Goal: Information Seeking & Learning: Learn about a topic

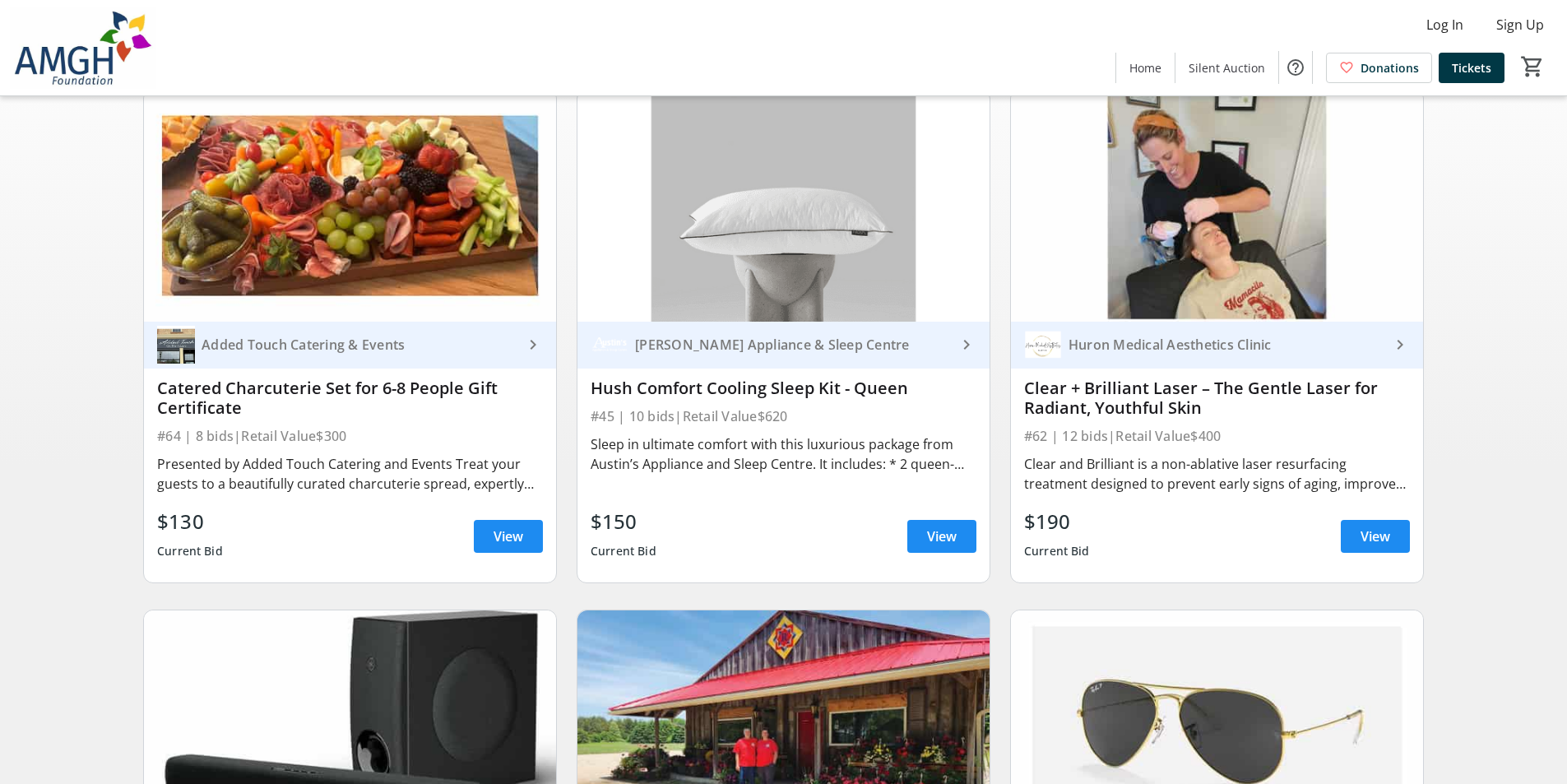
scroll to position [164, 0]
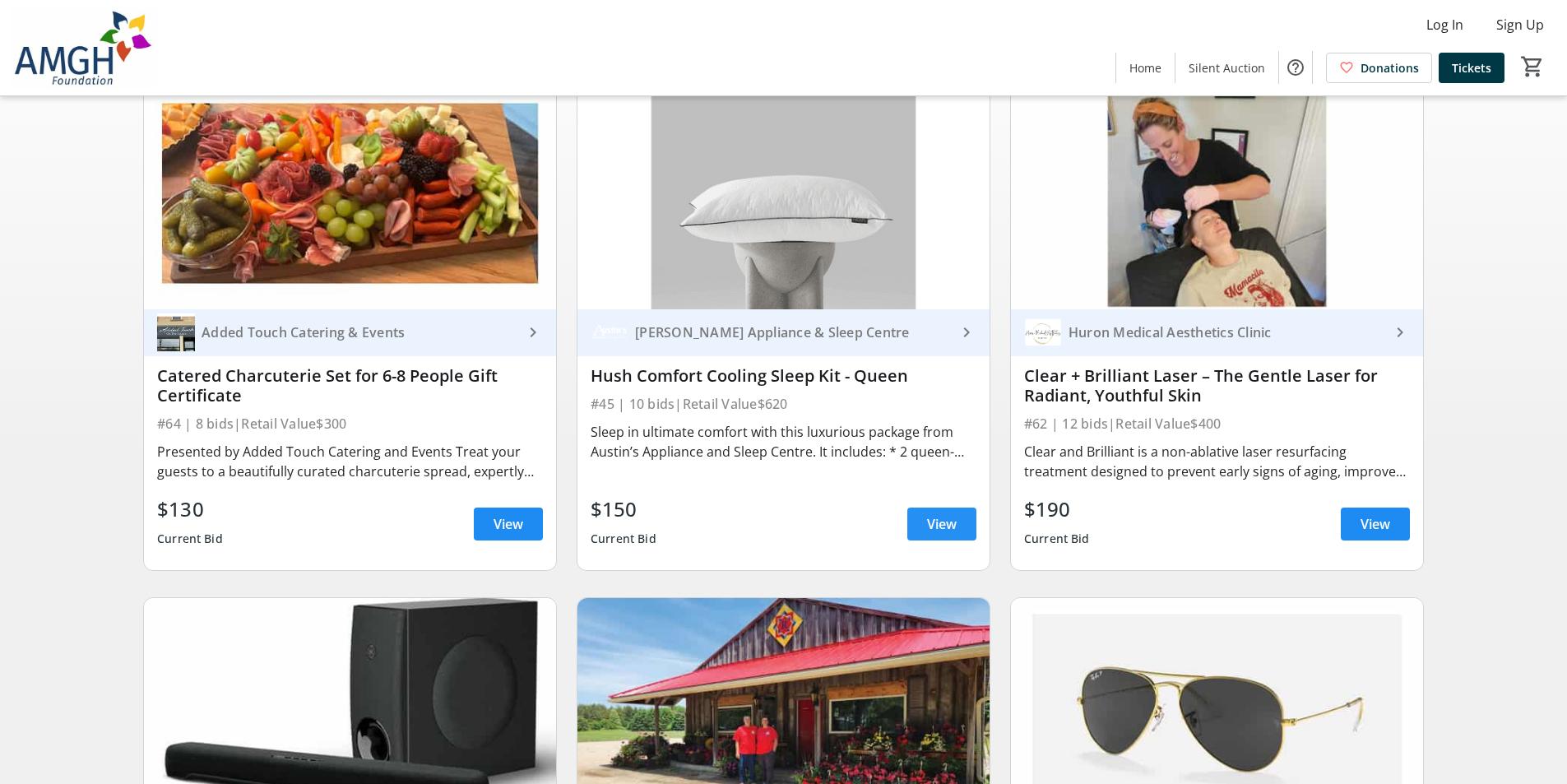
click at [943, 533] on span "View" at bounding box center [942, 523] width 30 height 20
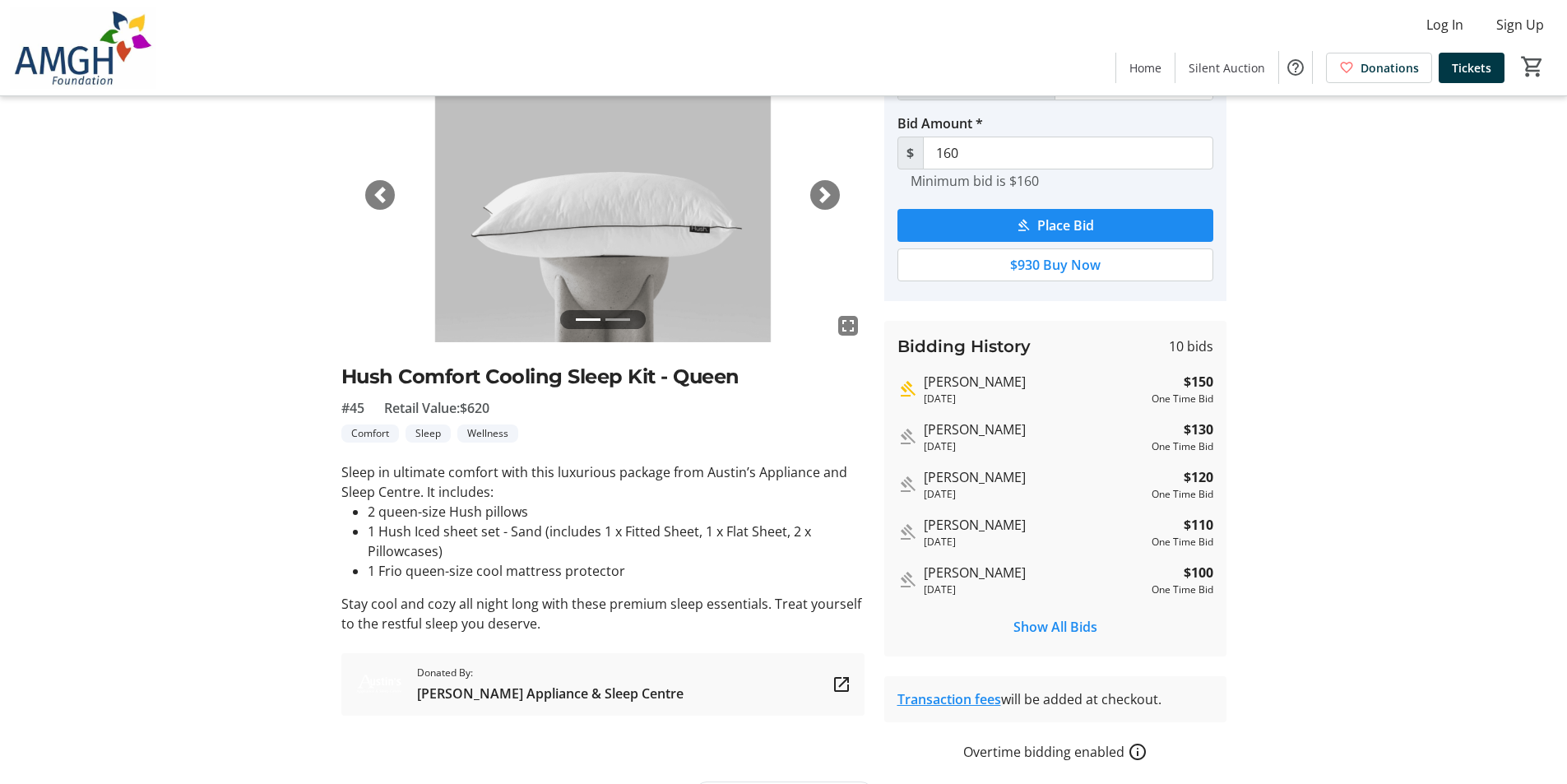
scroll to position [148, 0]
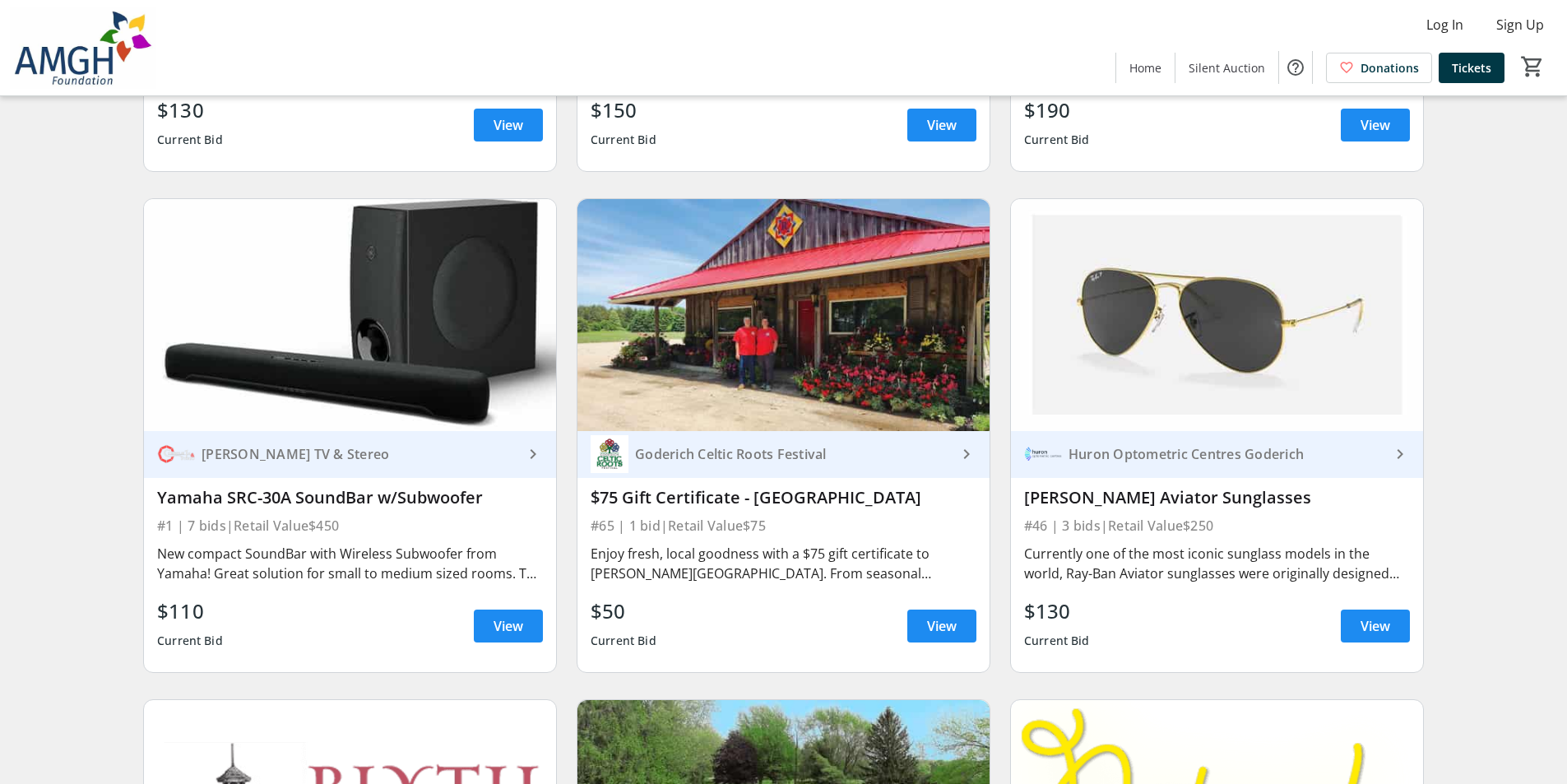
scroll to position [658, 0]
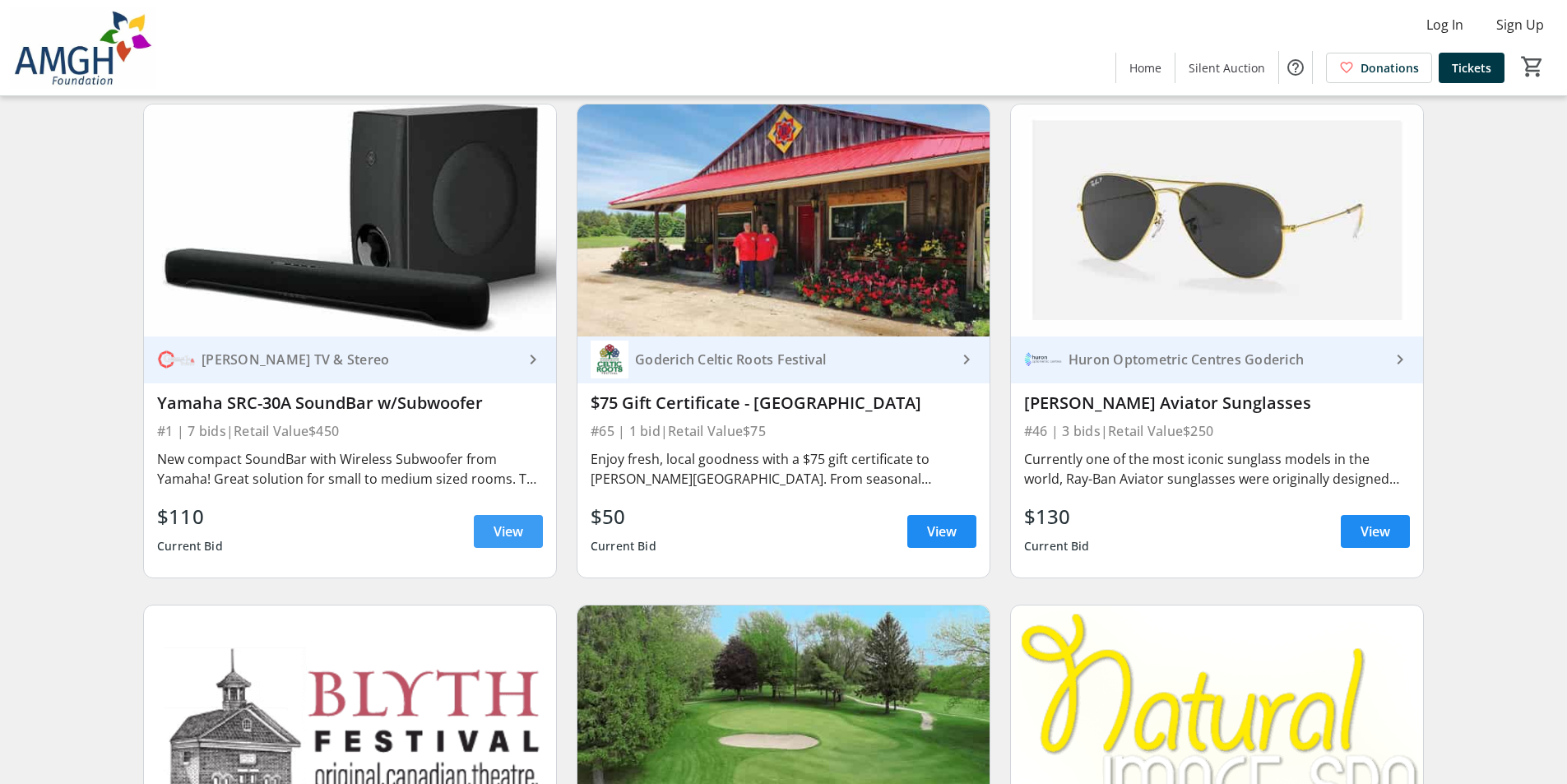
click at [494, 541] on span "View" at bounding box center [508, 531] width 30 height 20
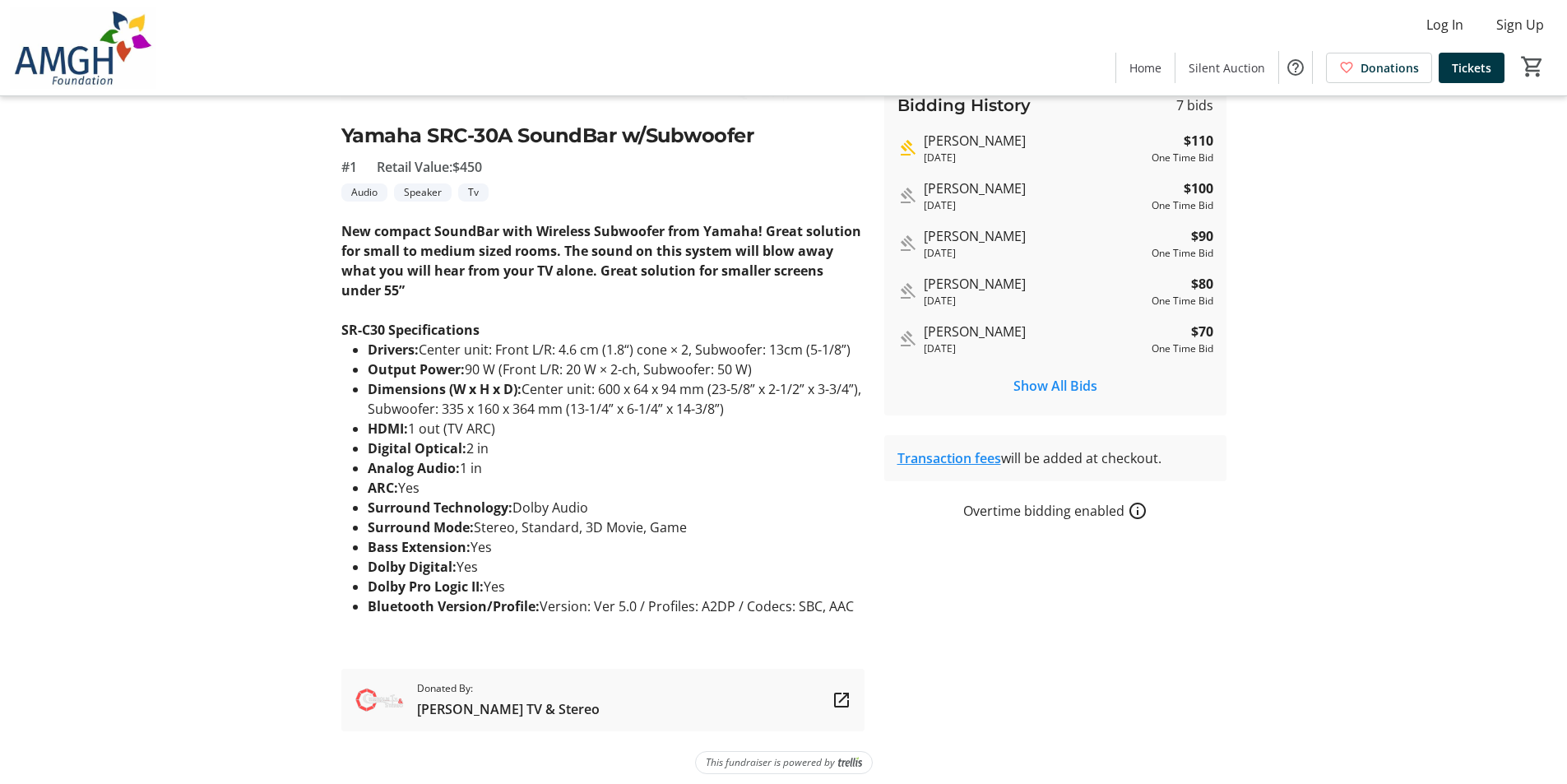
scroll to position [358, 0]
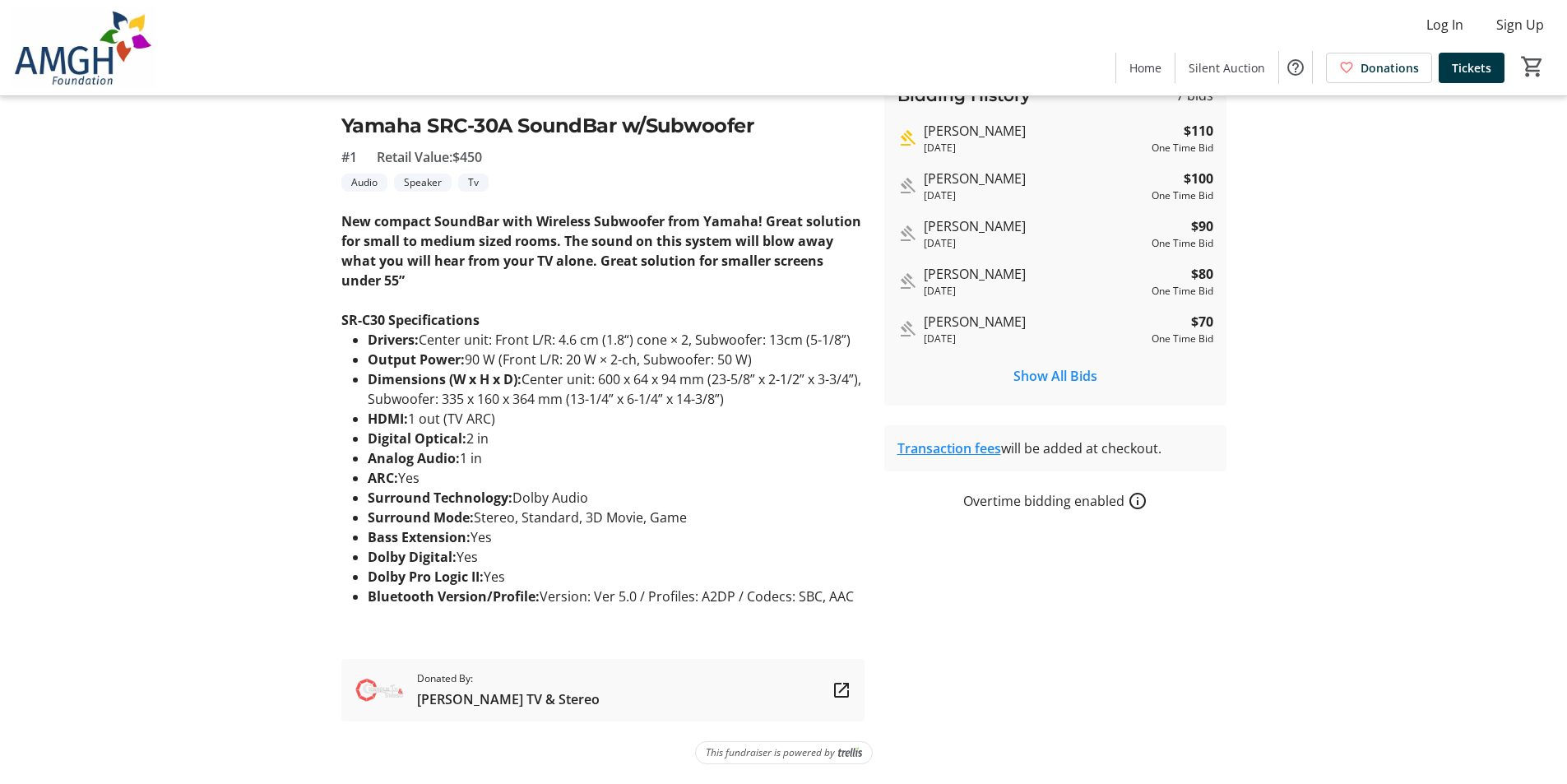
click at [963, 451] on link "Transaction fees" at bounding box center [949, 448] width 103 height 18
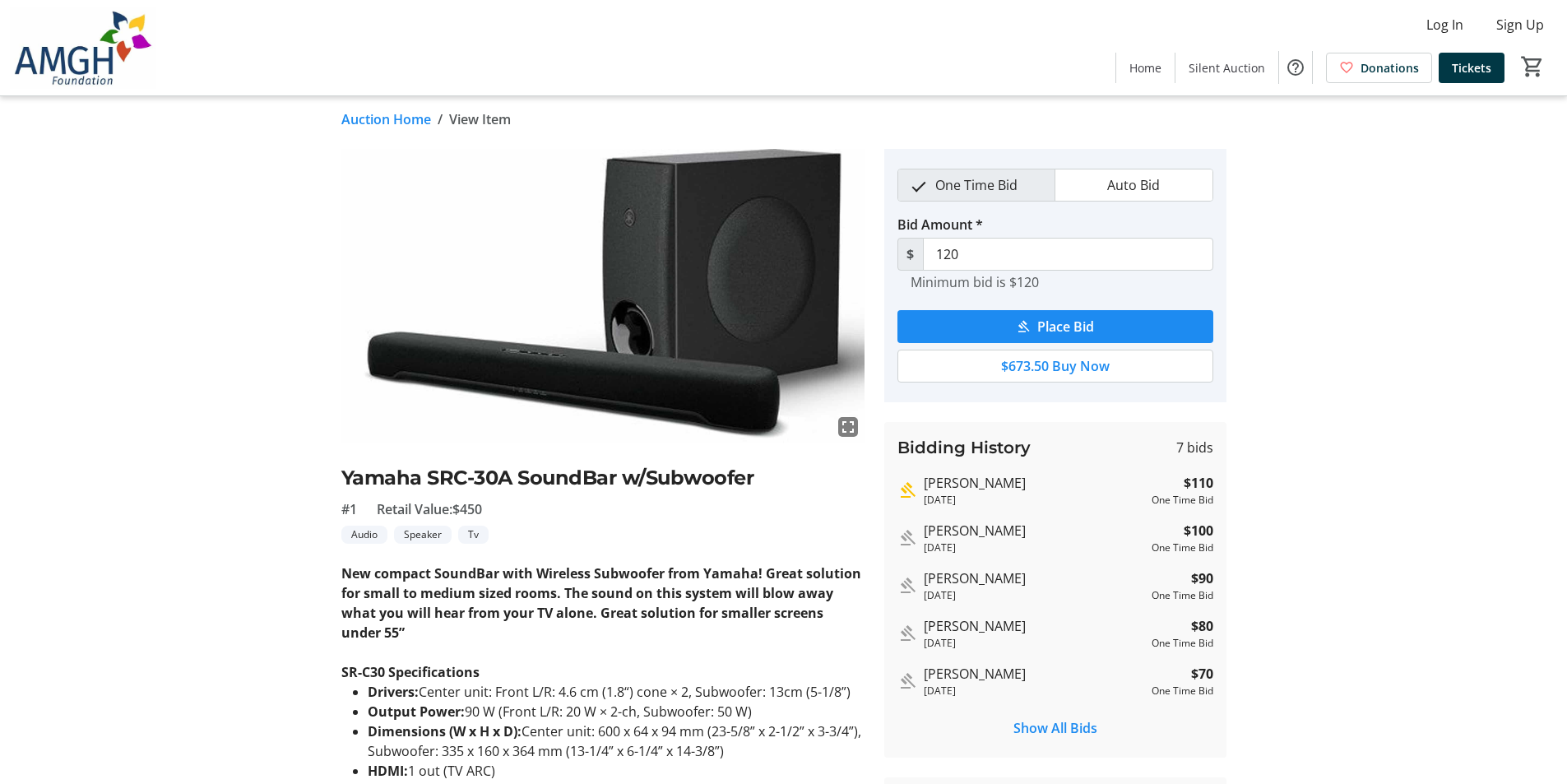
scroll to position [0, 0]
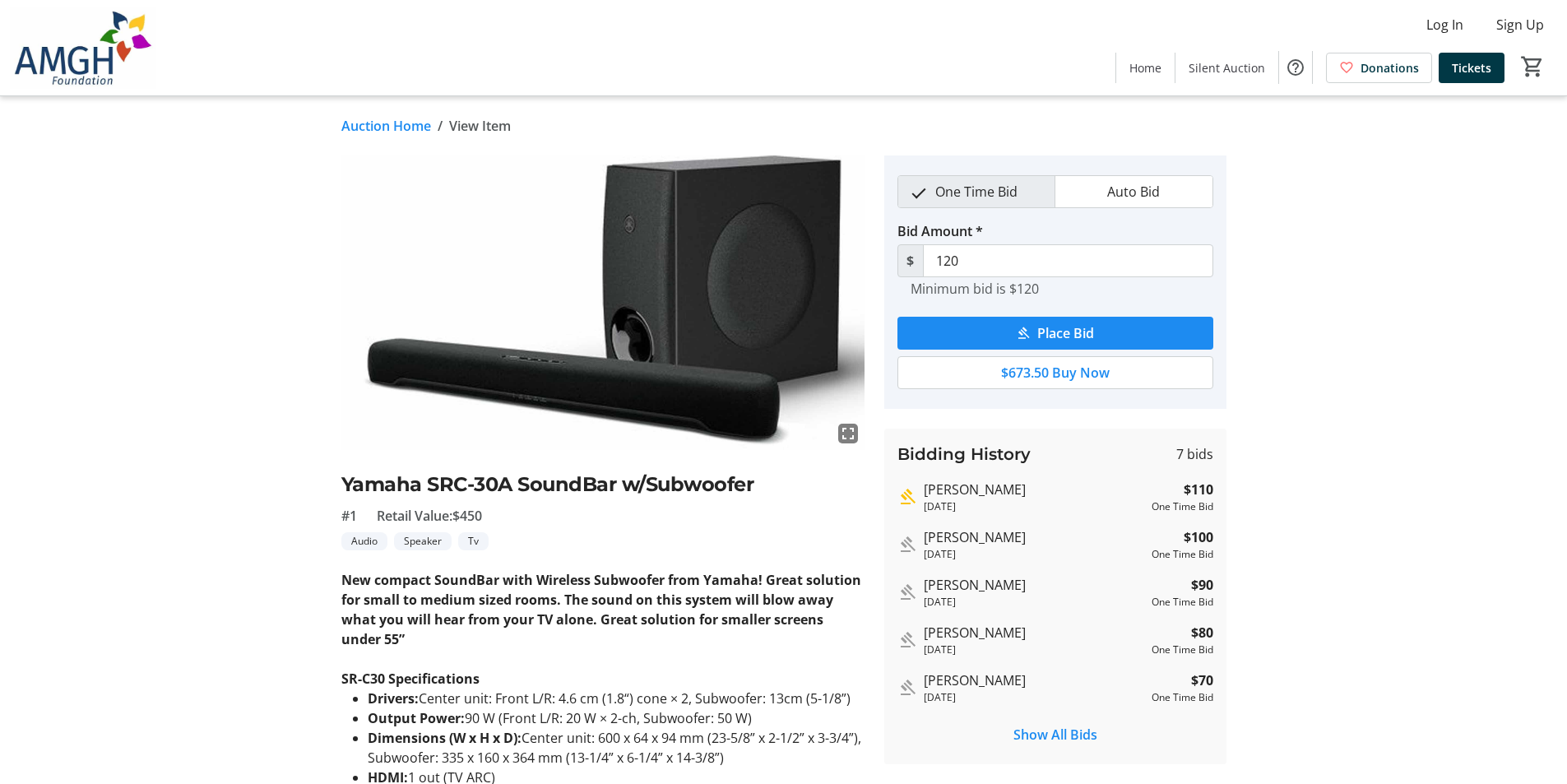
click at [405, 128] on link "Auction Home" at bounding box center [386, 126] width 90 height 20
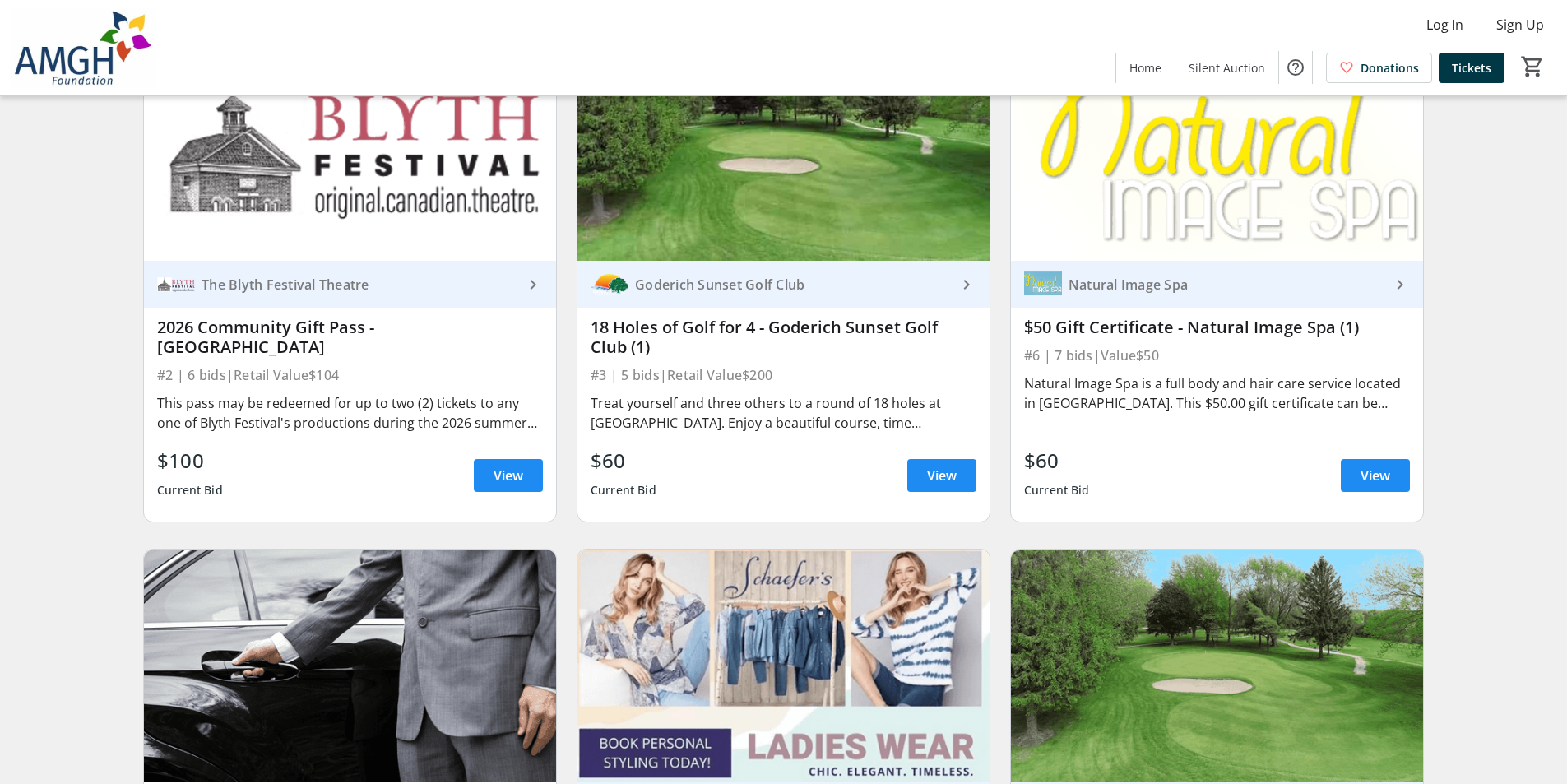
scroll to position [1152, 0]
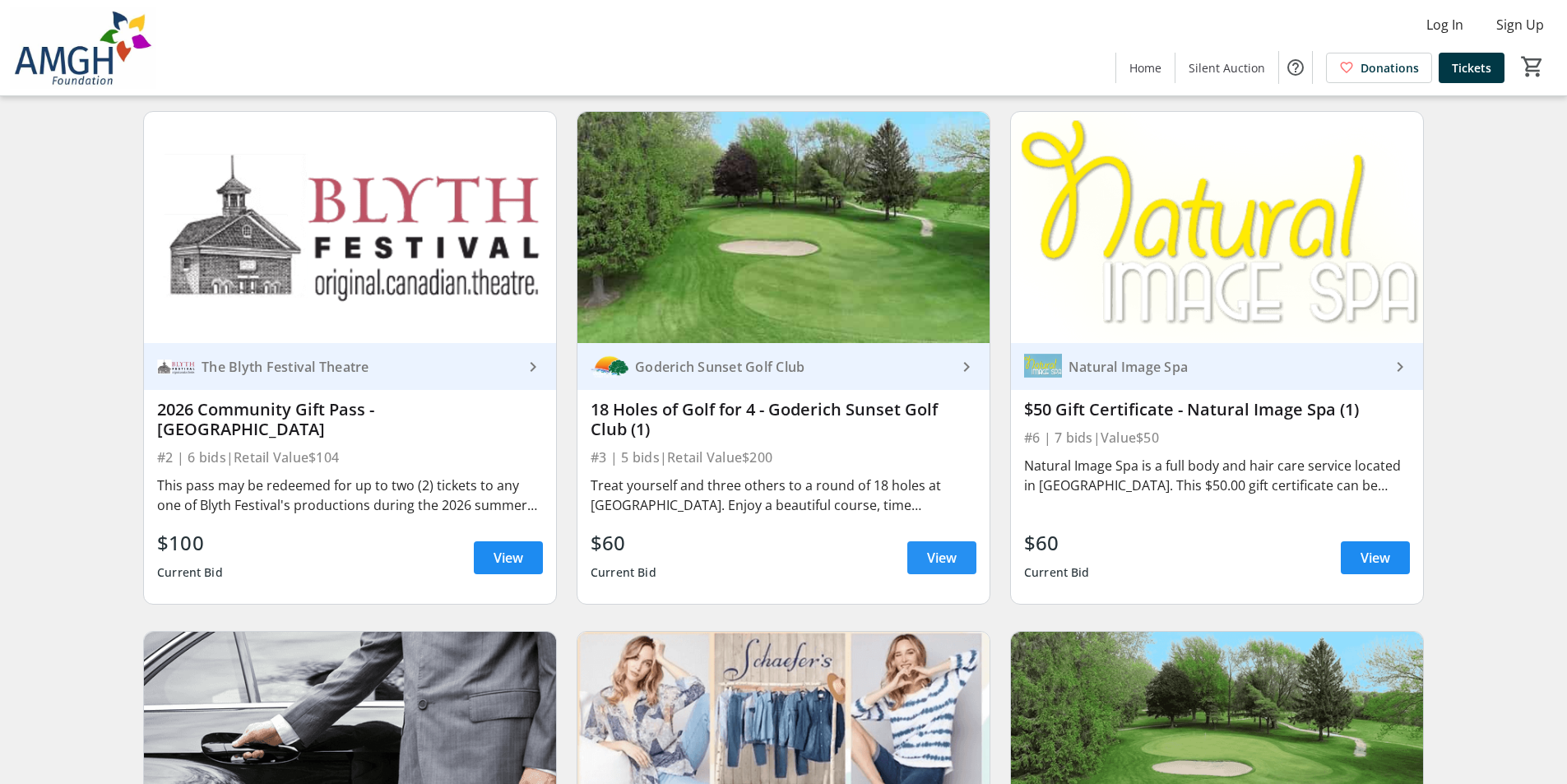
click at [924, 569] on span at bounding box center [942, 557] width 69 height 39
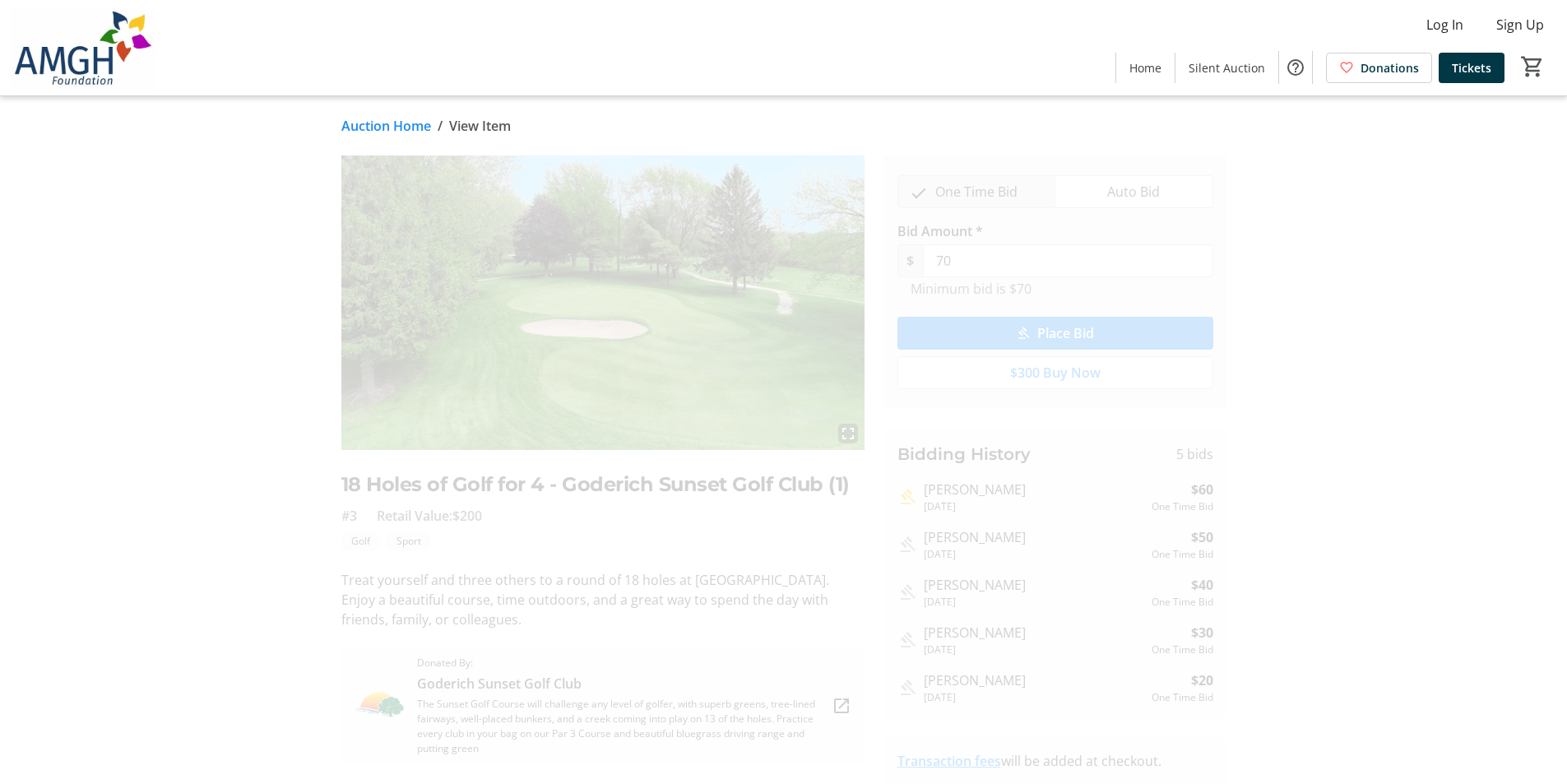
click at [410, 125] on link "Auction Home" at bounding box center [386, 126] width 90 height 20
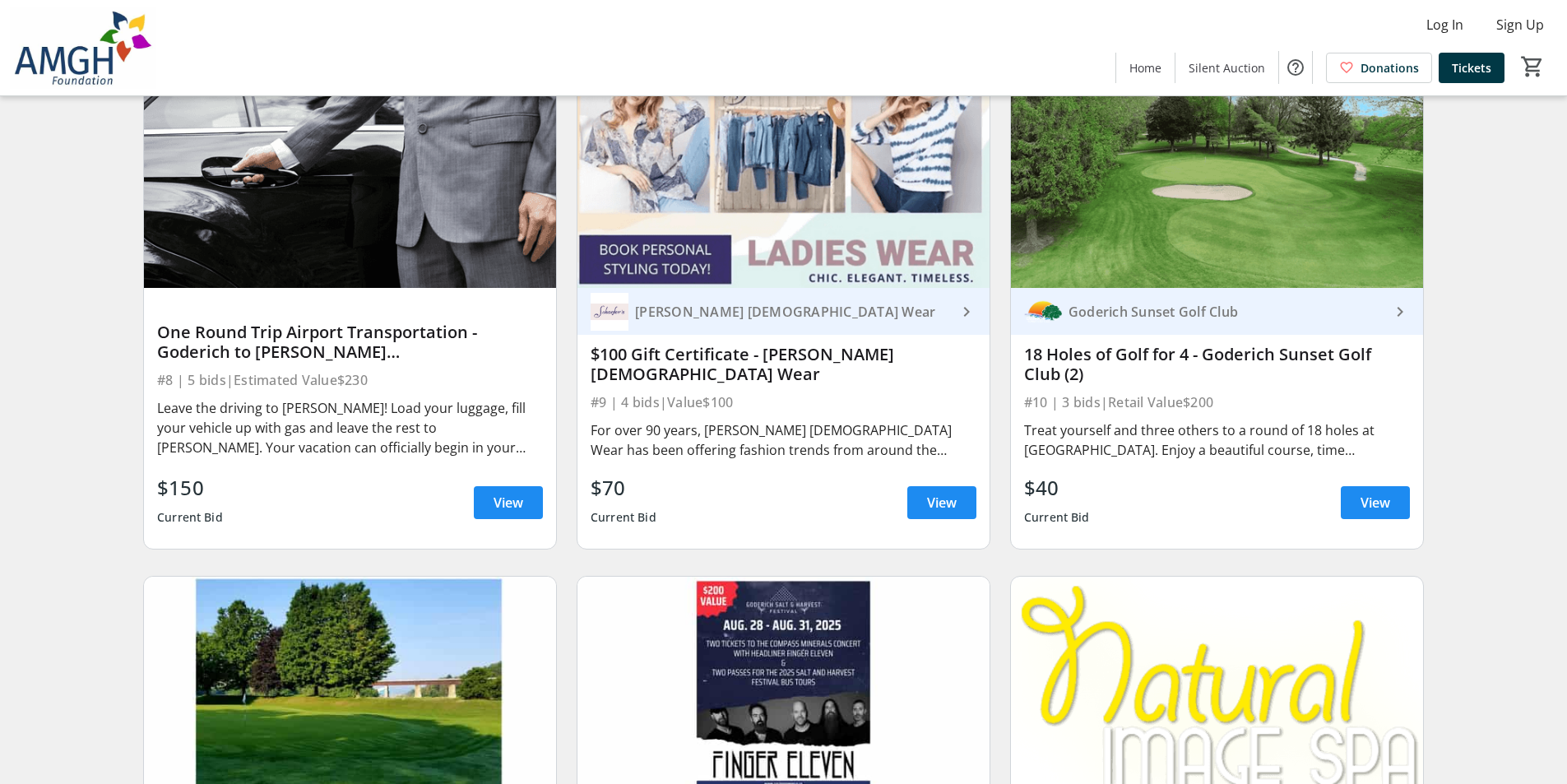
scroll to position [1645, 0]
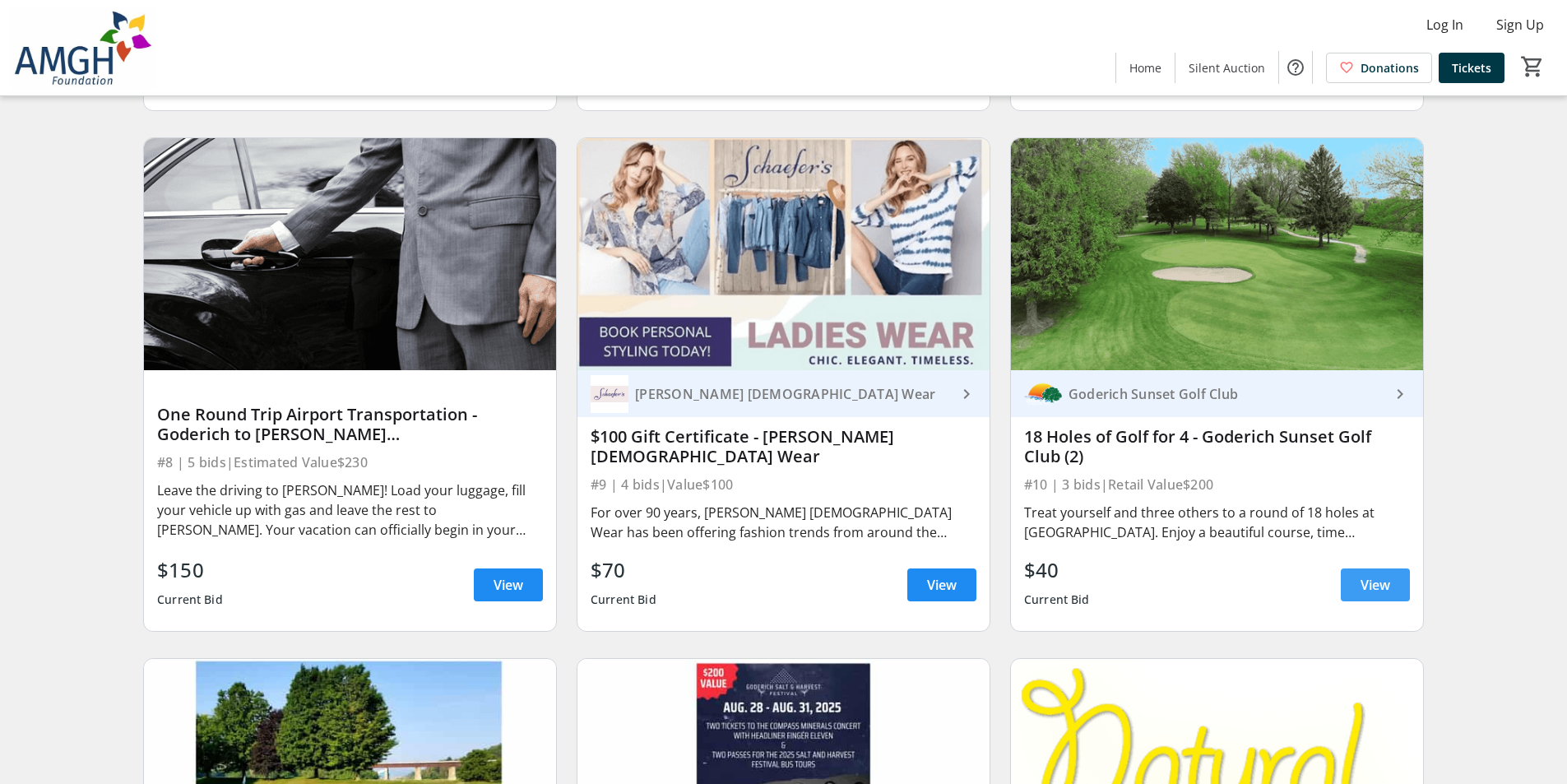
click at [1365, 594] on span "View" at bounding box center [1375, 584] width 30 height 20
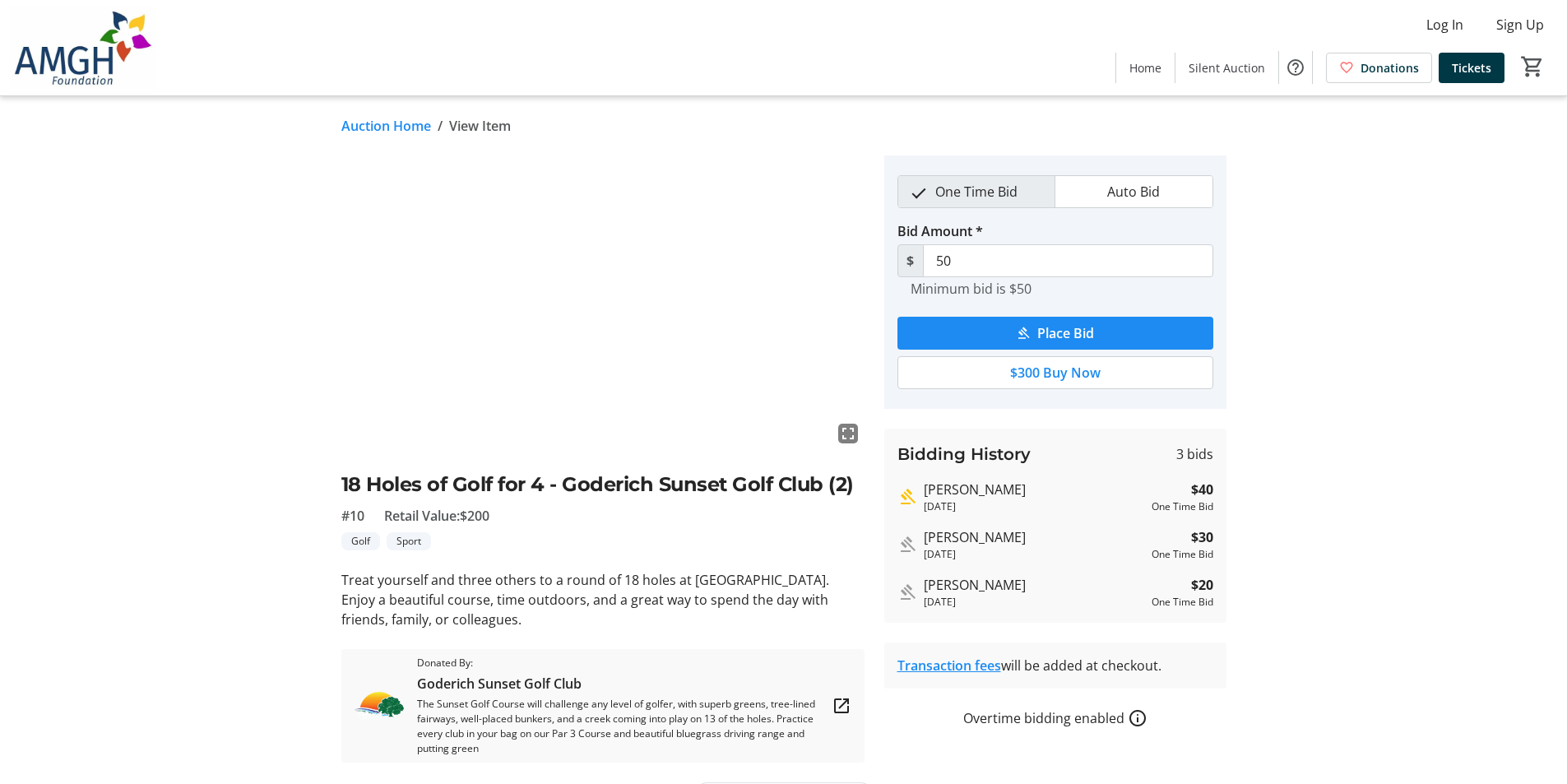
click at [393, 127] on link "Auction Home" at bounding box center [386, 126] width 90 height 20
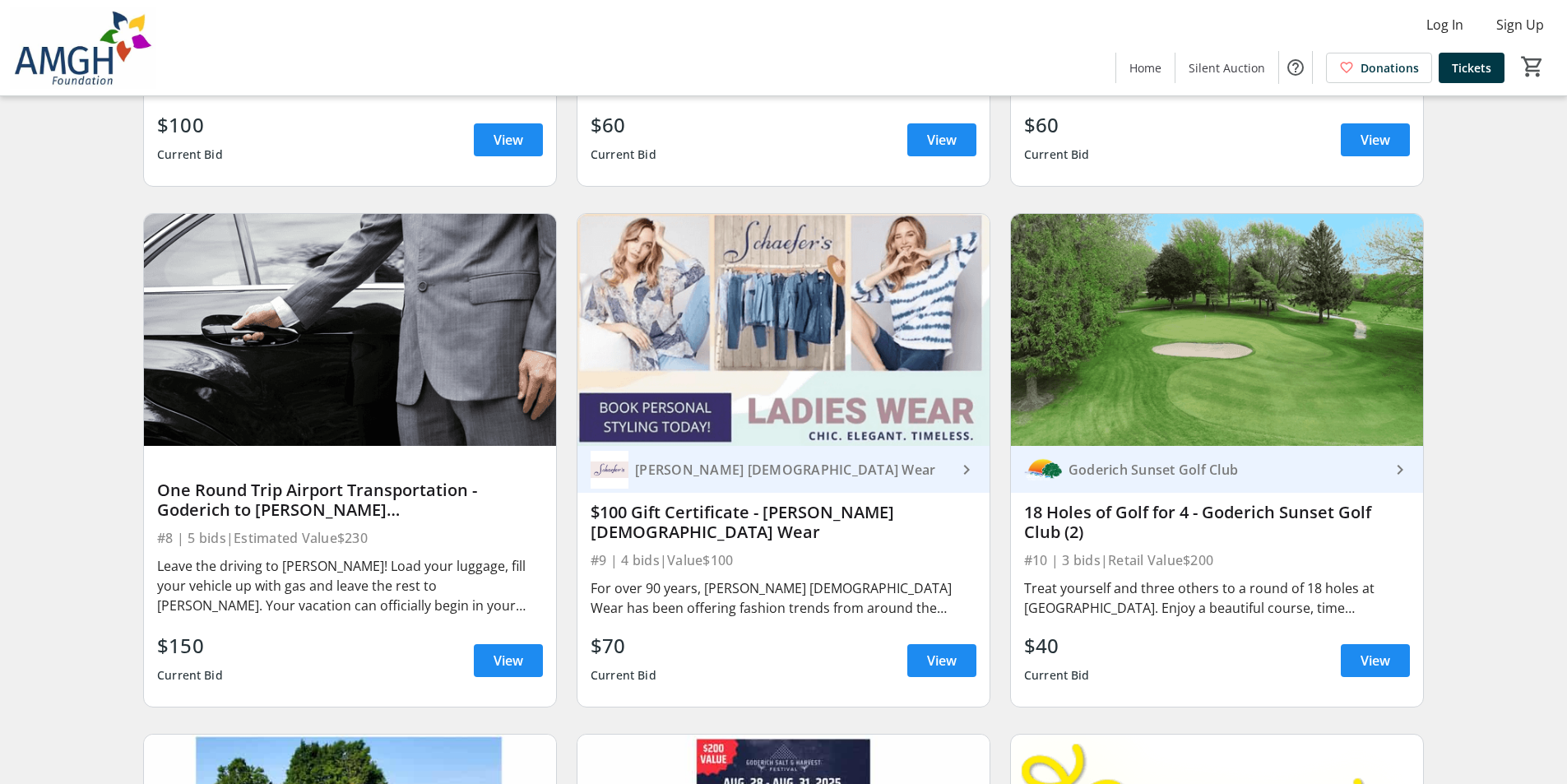
scroll to position [1563, 0]
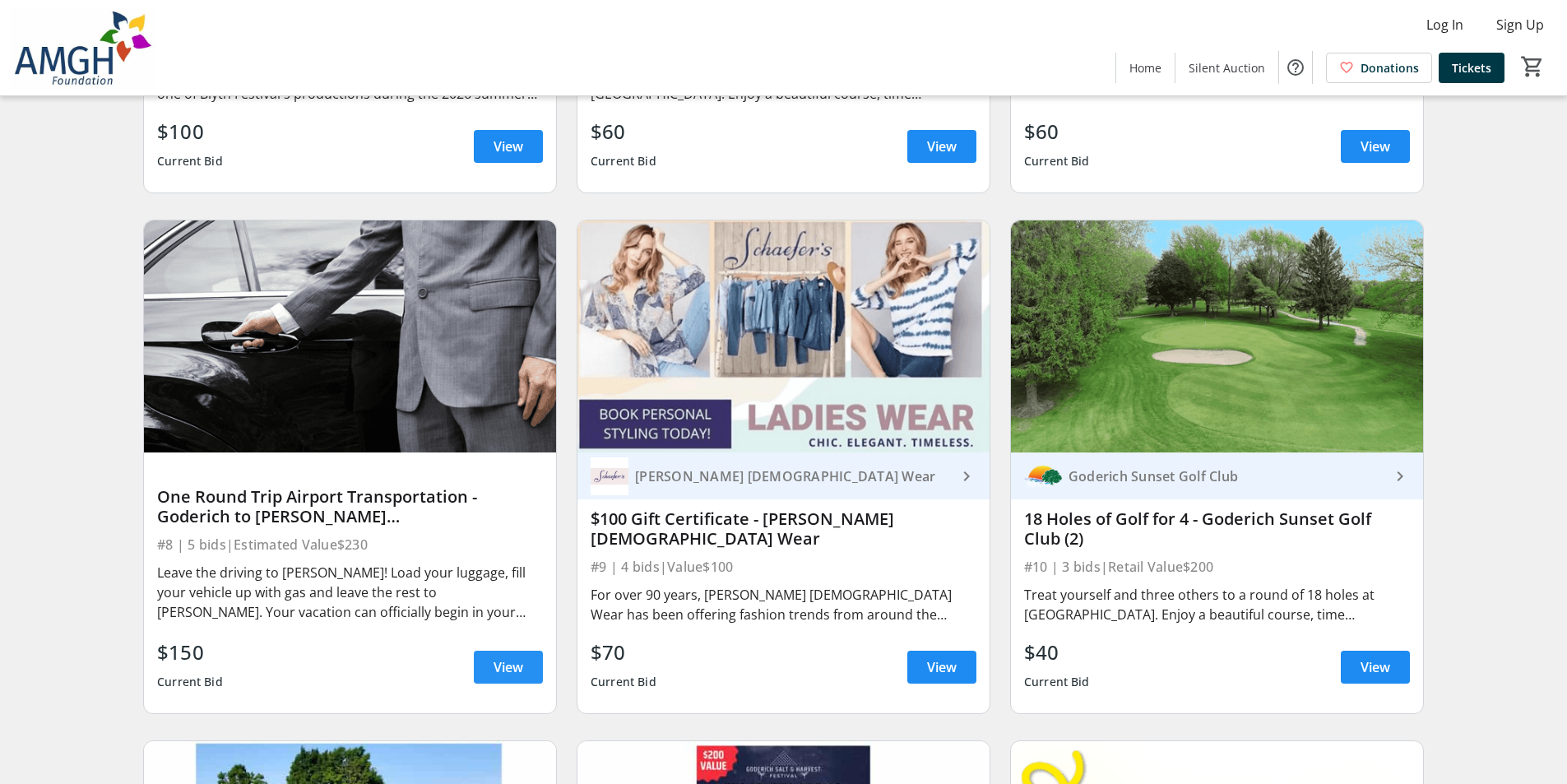
click at [517, 677] on span "View" at bounding box center [508, 667] width 30 height 20
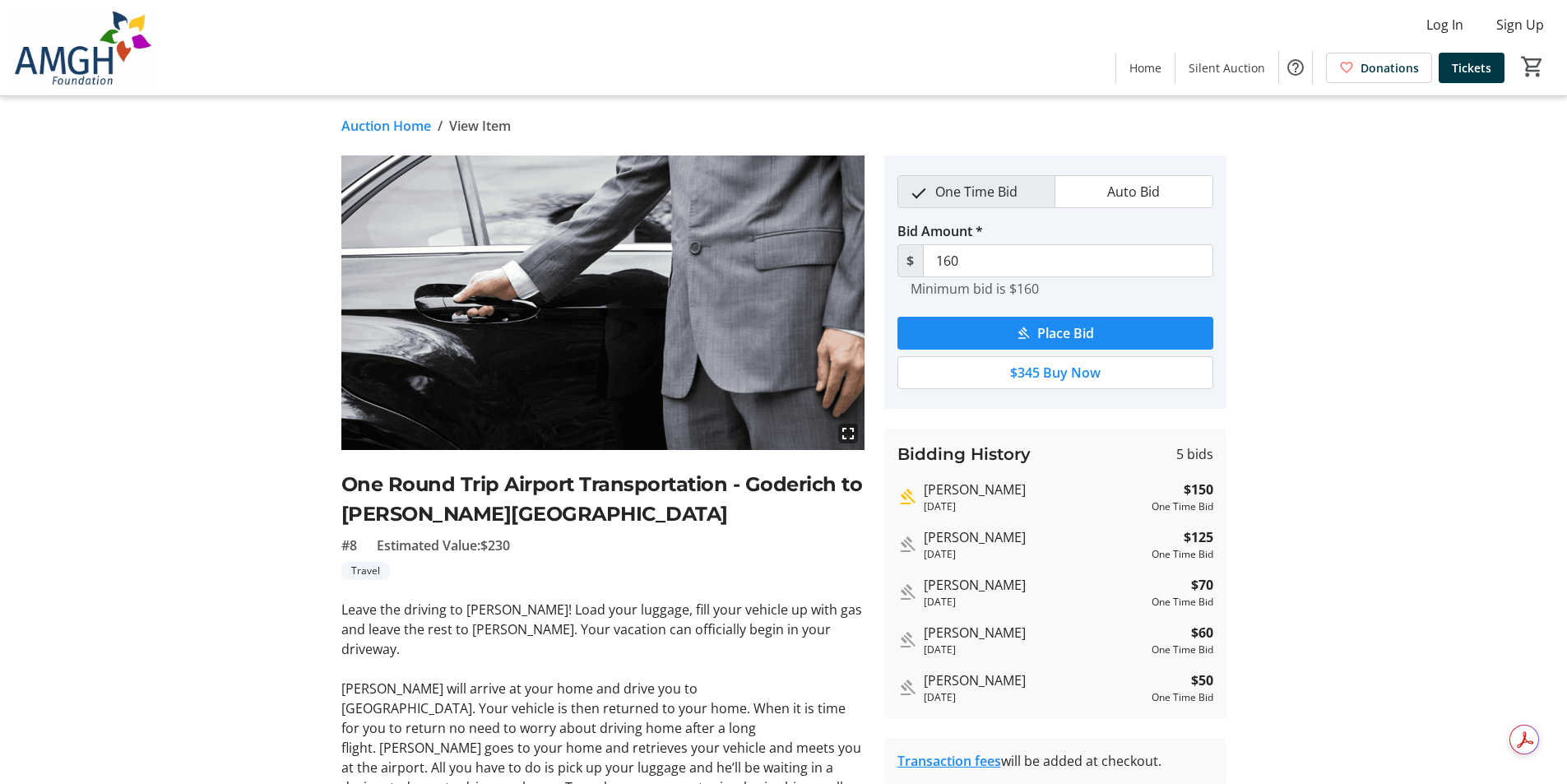
click at [387, 125] on link "Auction Home" at bounding box center [386, 126] width 90 height 20
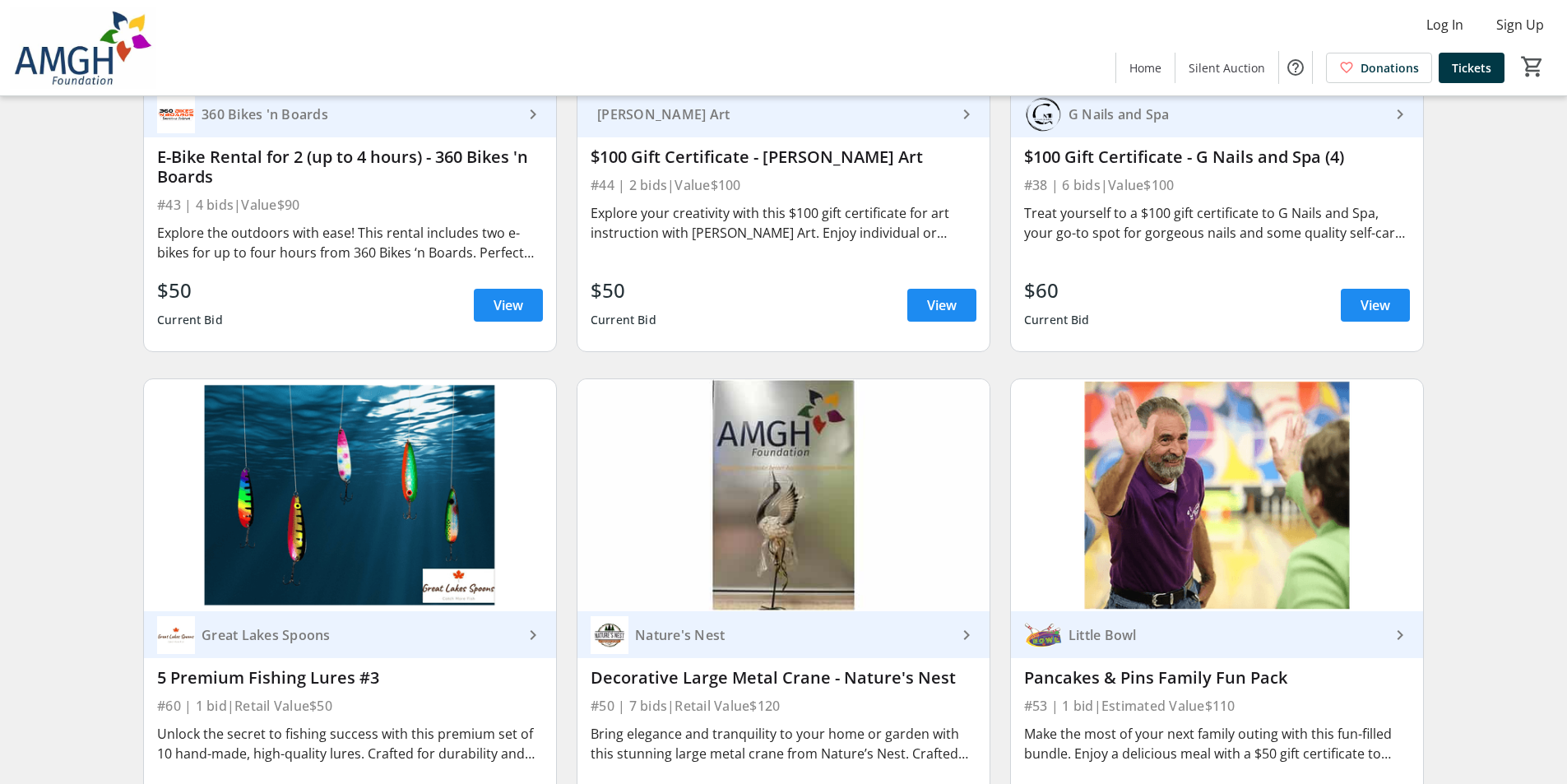
scroll to position [7731, 0]
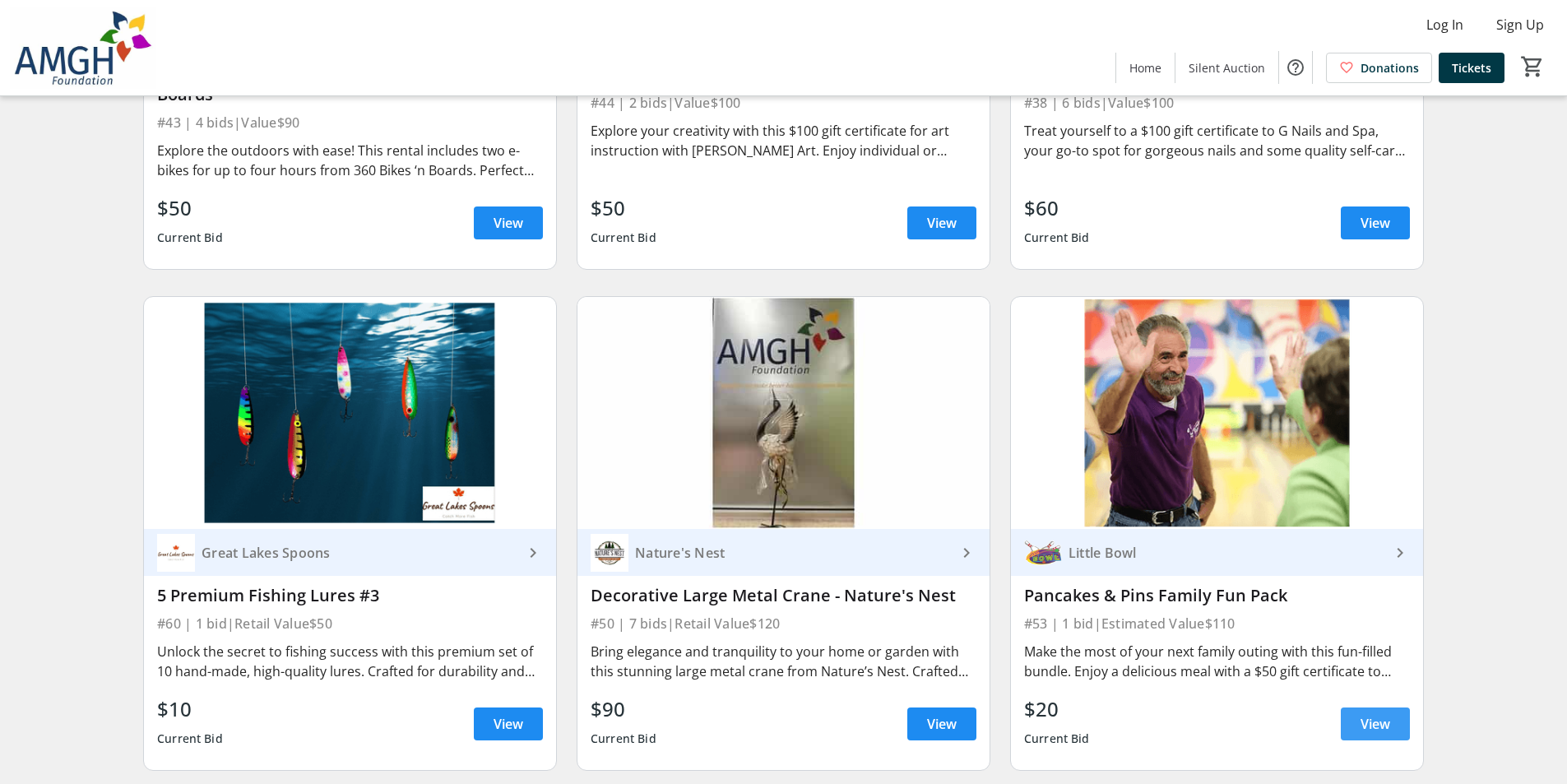
click at [1387, 714] on span "View" at bounding box center [1375, 723] width 30 height 20
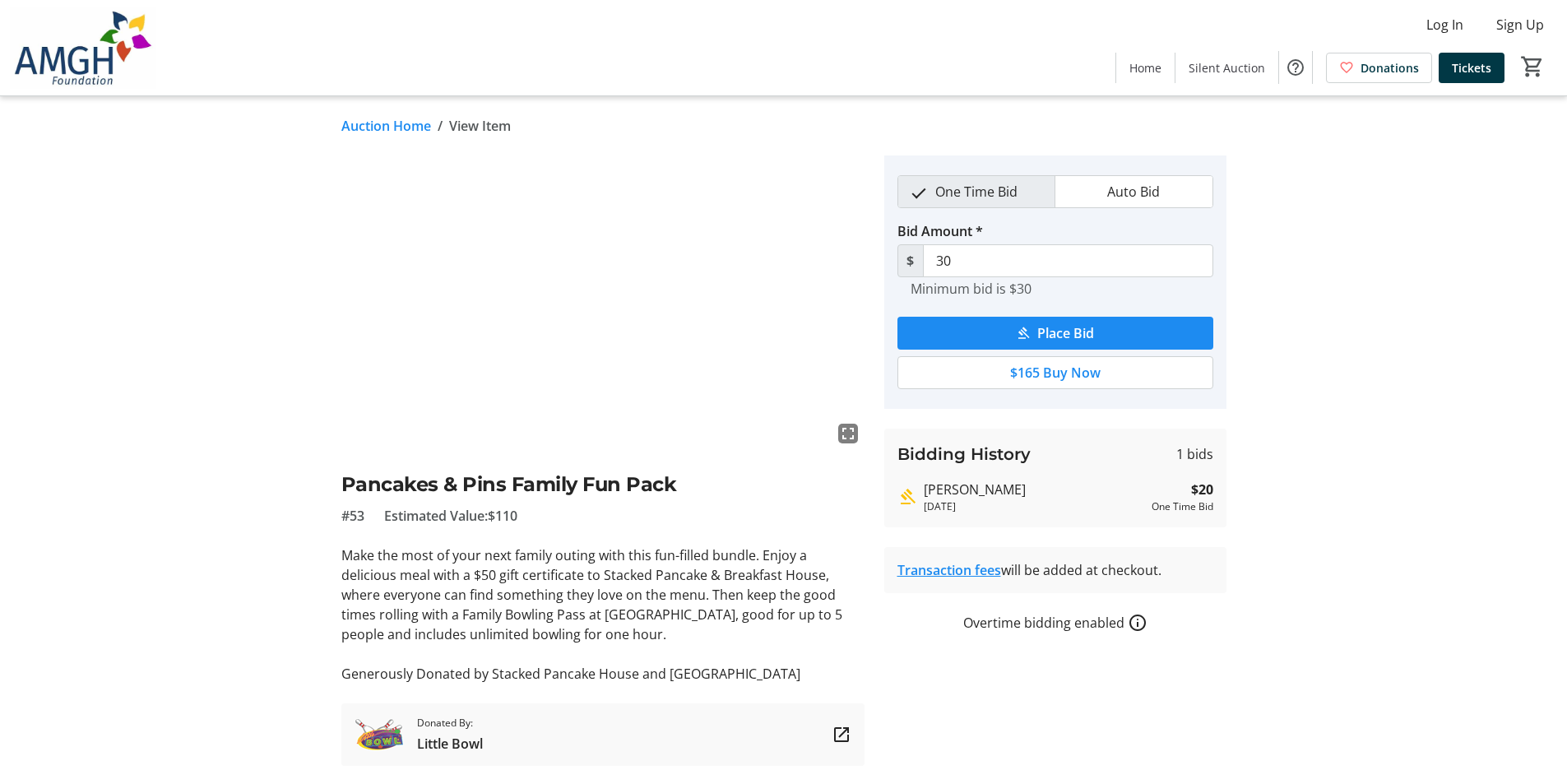
click at [391, 125] on link "Auction Home" at bounding box center [386, 126] width 90 height 20
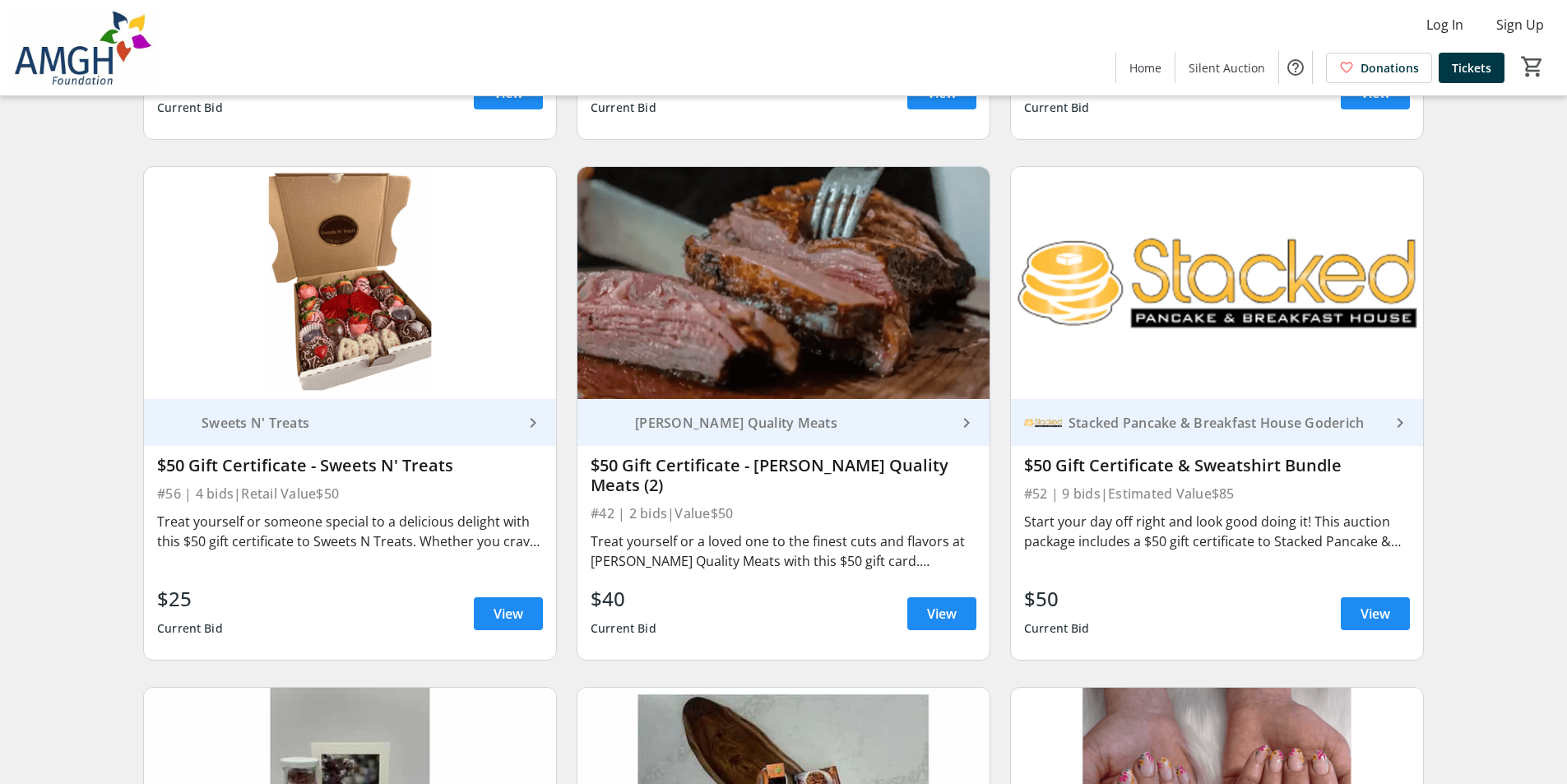
scroll to position [8388, 0]
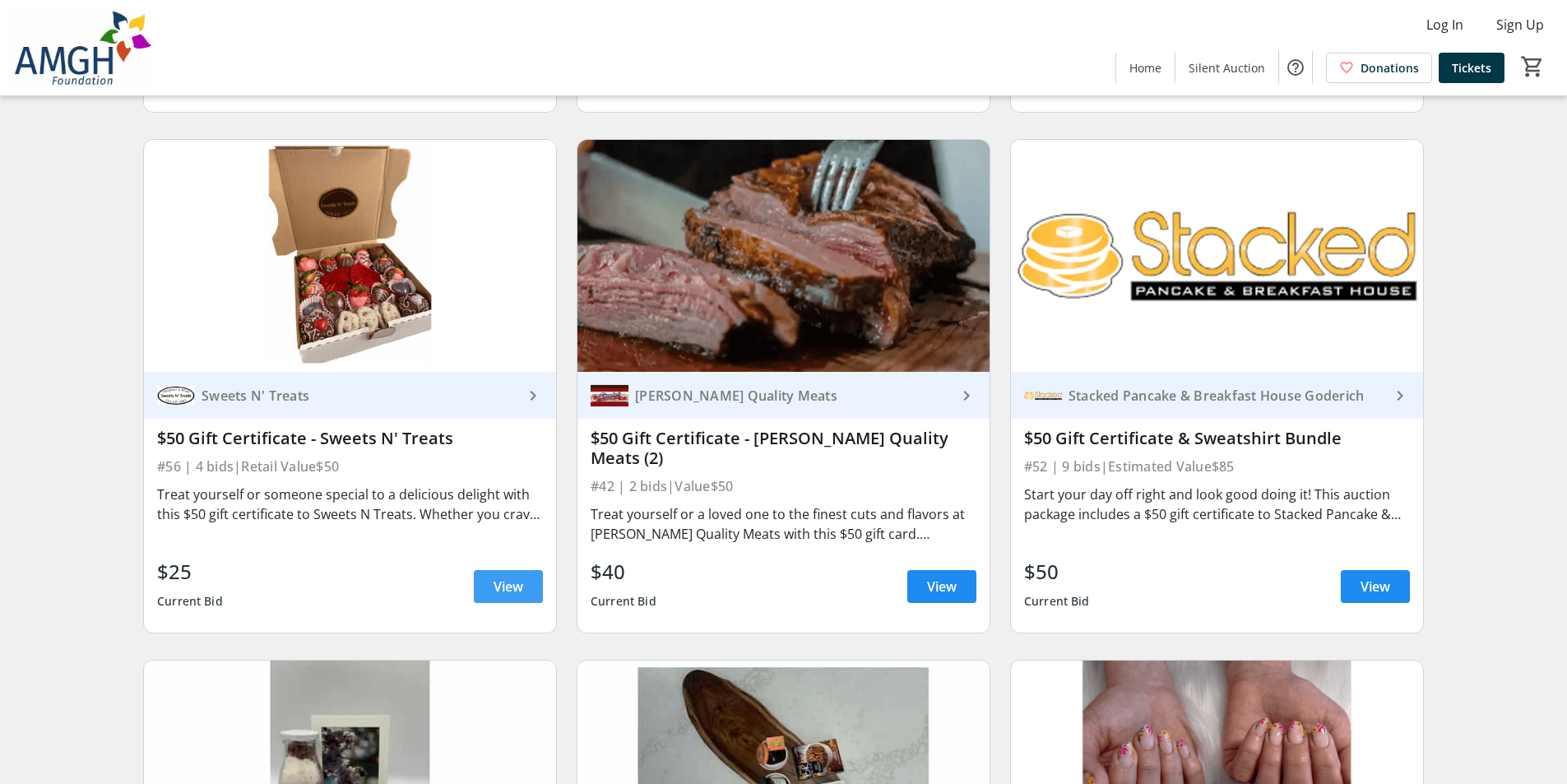
click at [519, 576] on span "View" at bounding box center [508, 586] width 30 height 20
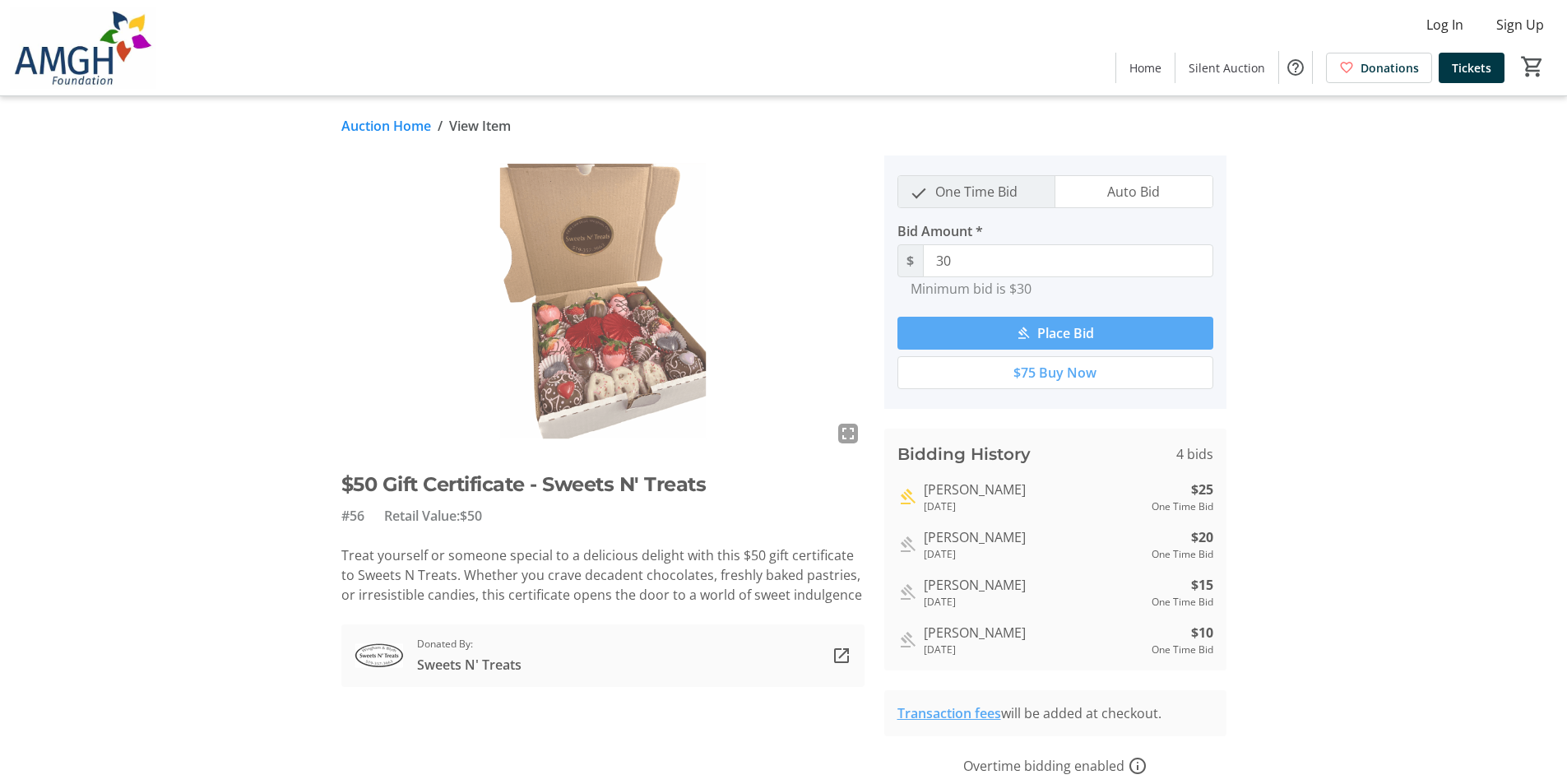
scroll to position [54, 0]
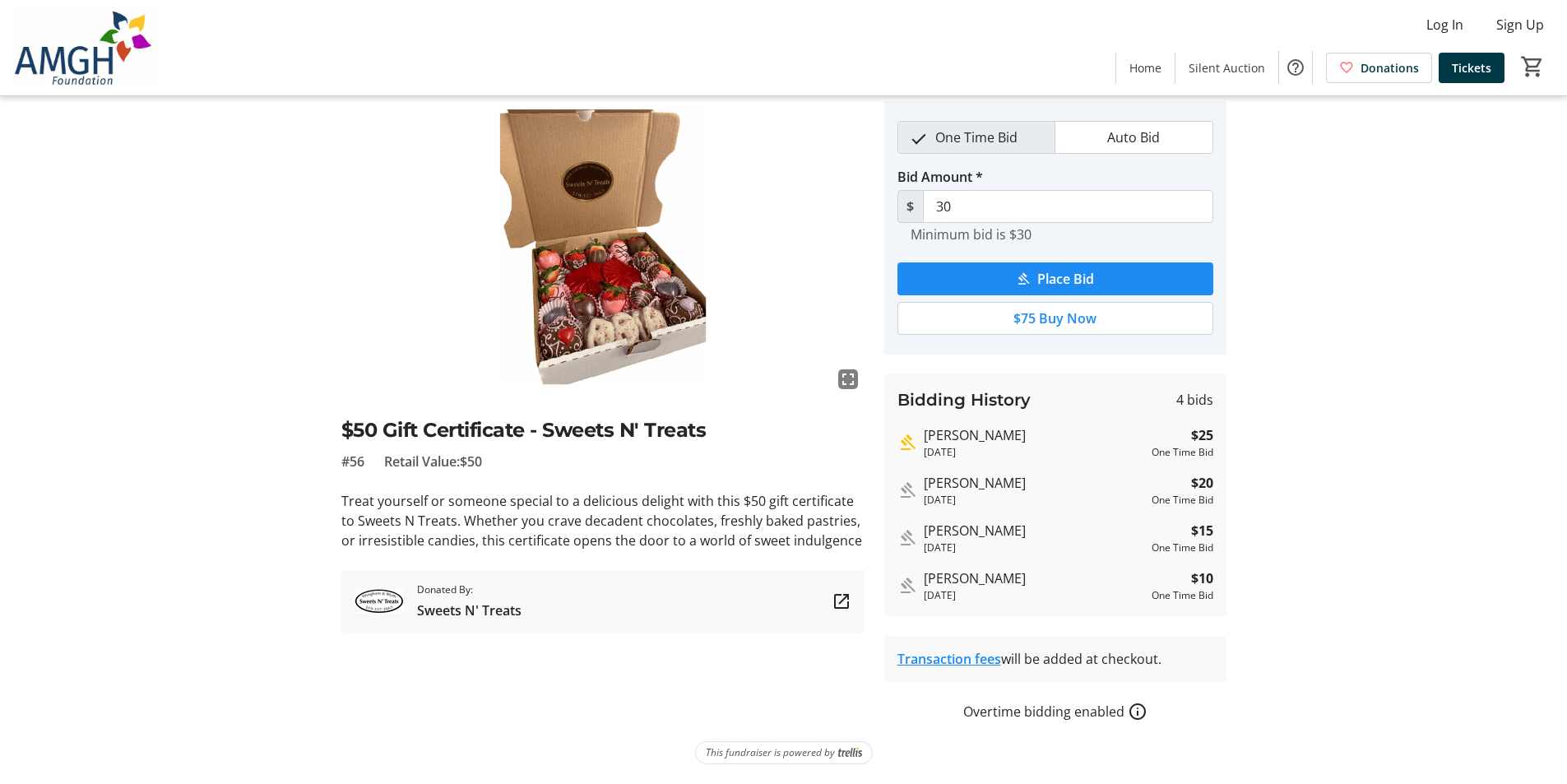
click at [380, 600] on img at bounding box center [380, 601] width 50 height 50
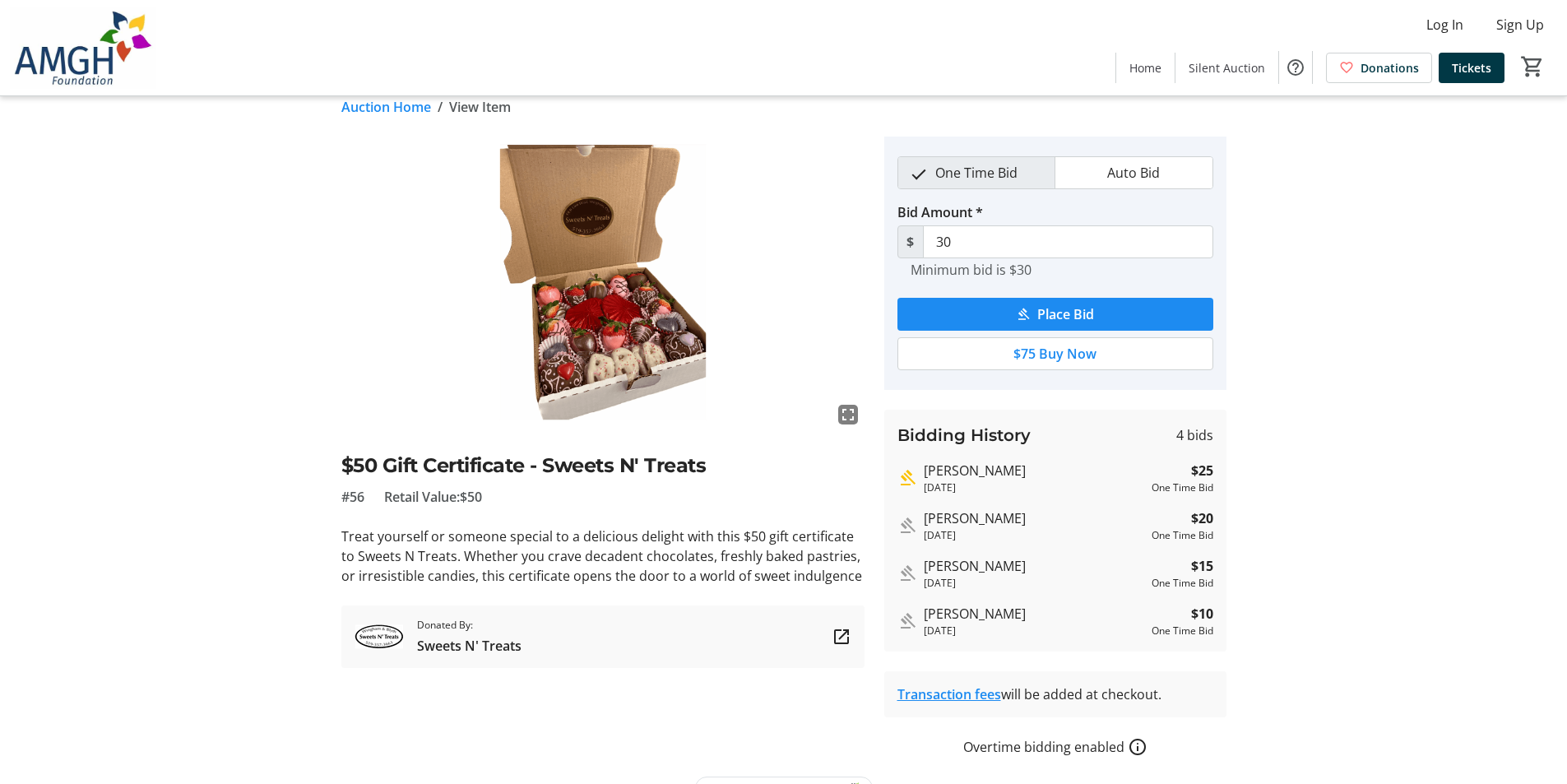
scroll to position [0, 0]
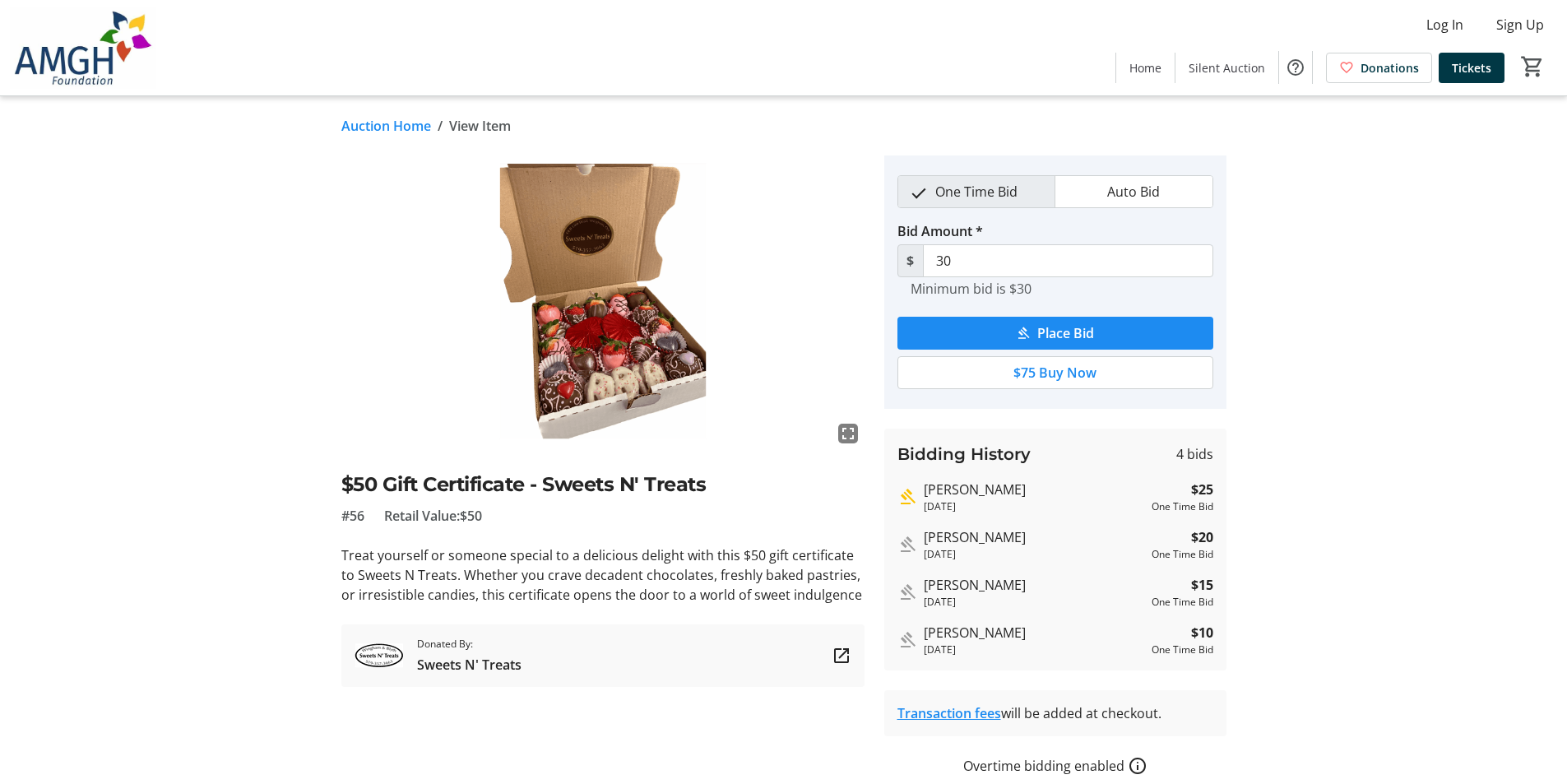
click at [376, 123] on link "Auction Home" at bounding box center [386, 126] width 90 height 20
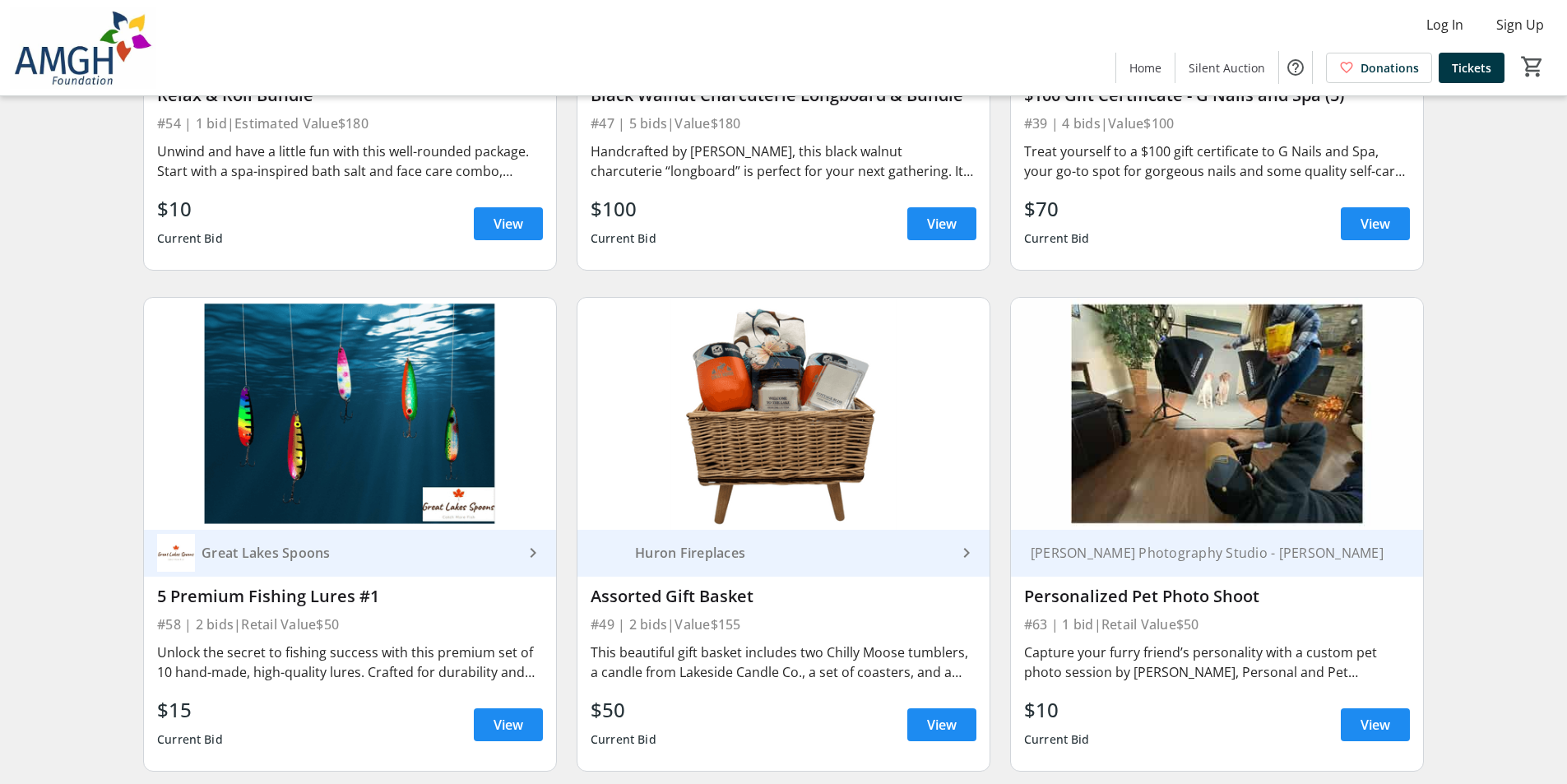
scroll to position [9262, 0]
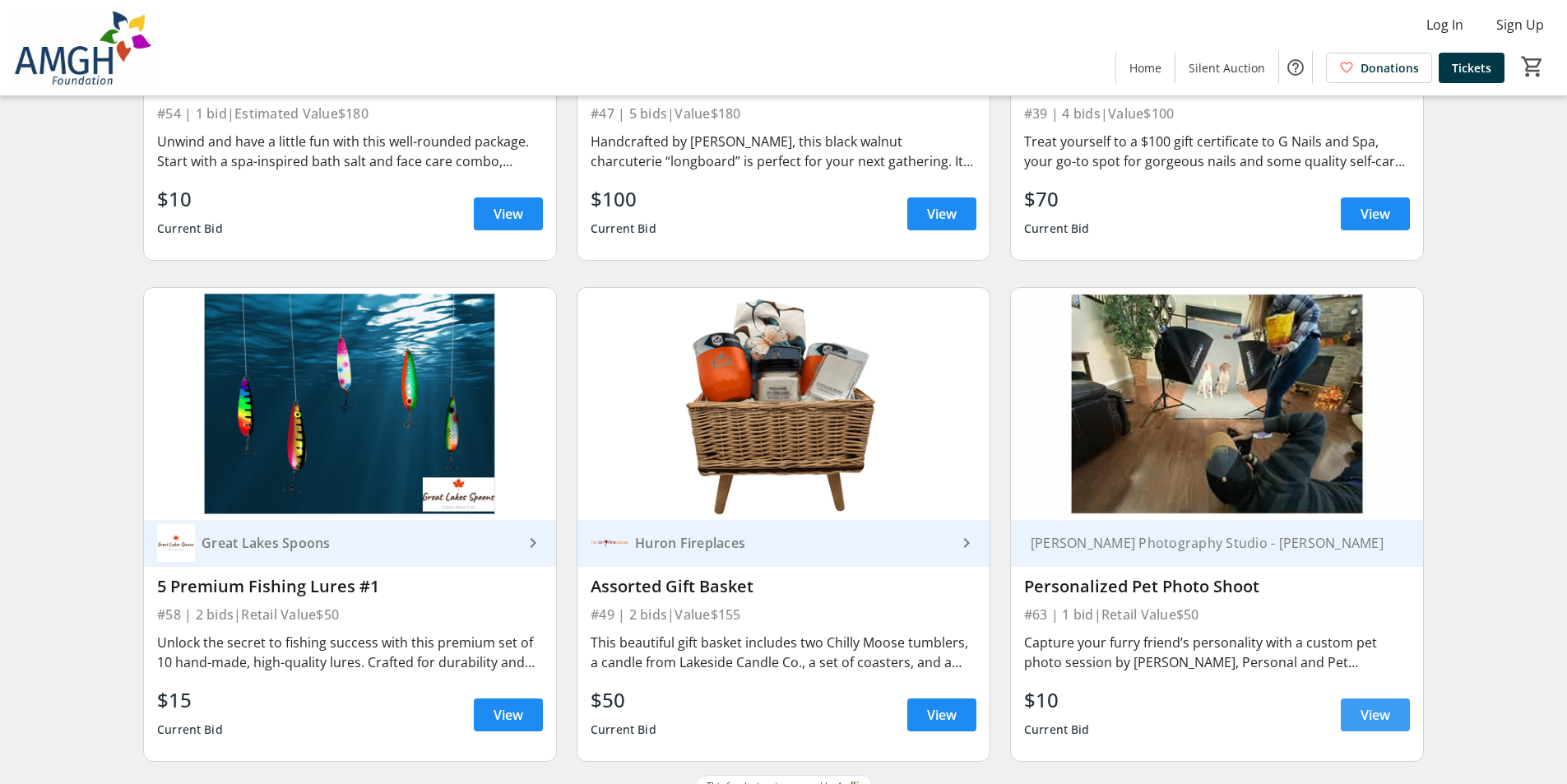
click at [1359, 695] on span at bounding box center [1375, 715] width 69 height 39
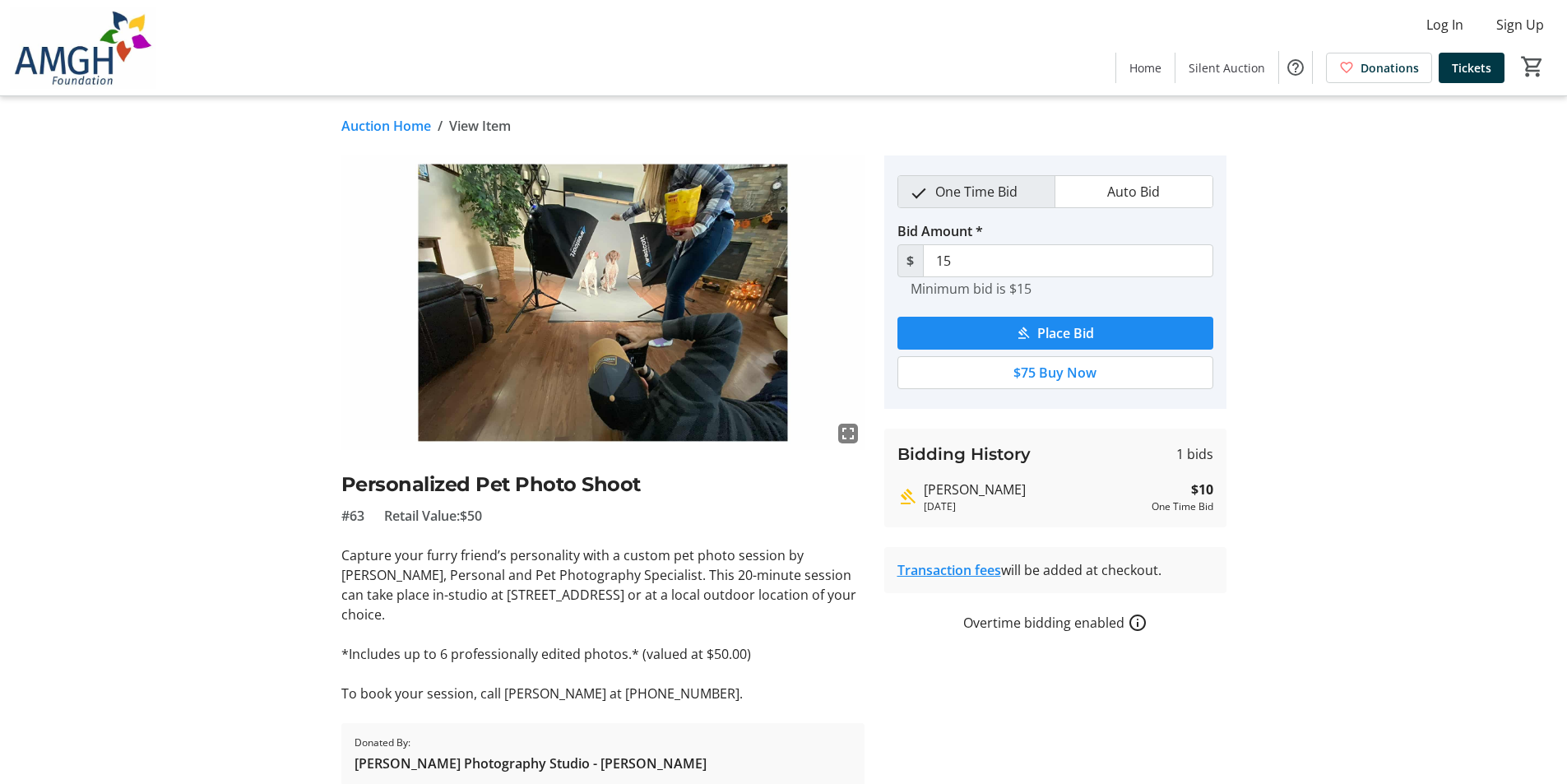
click at [377, 130] on link "Auction Home" at bounding box center [386, 126] width 90 height 20
click at [377, 130] on html "Log In Sign Up Home Silent Auction Donations Tickets 0 Home Silent Auction Dona…" at bounding box center [784, 424] width 1567 height 848
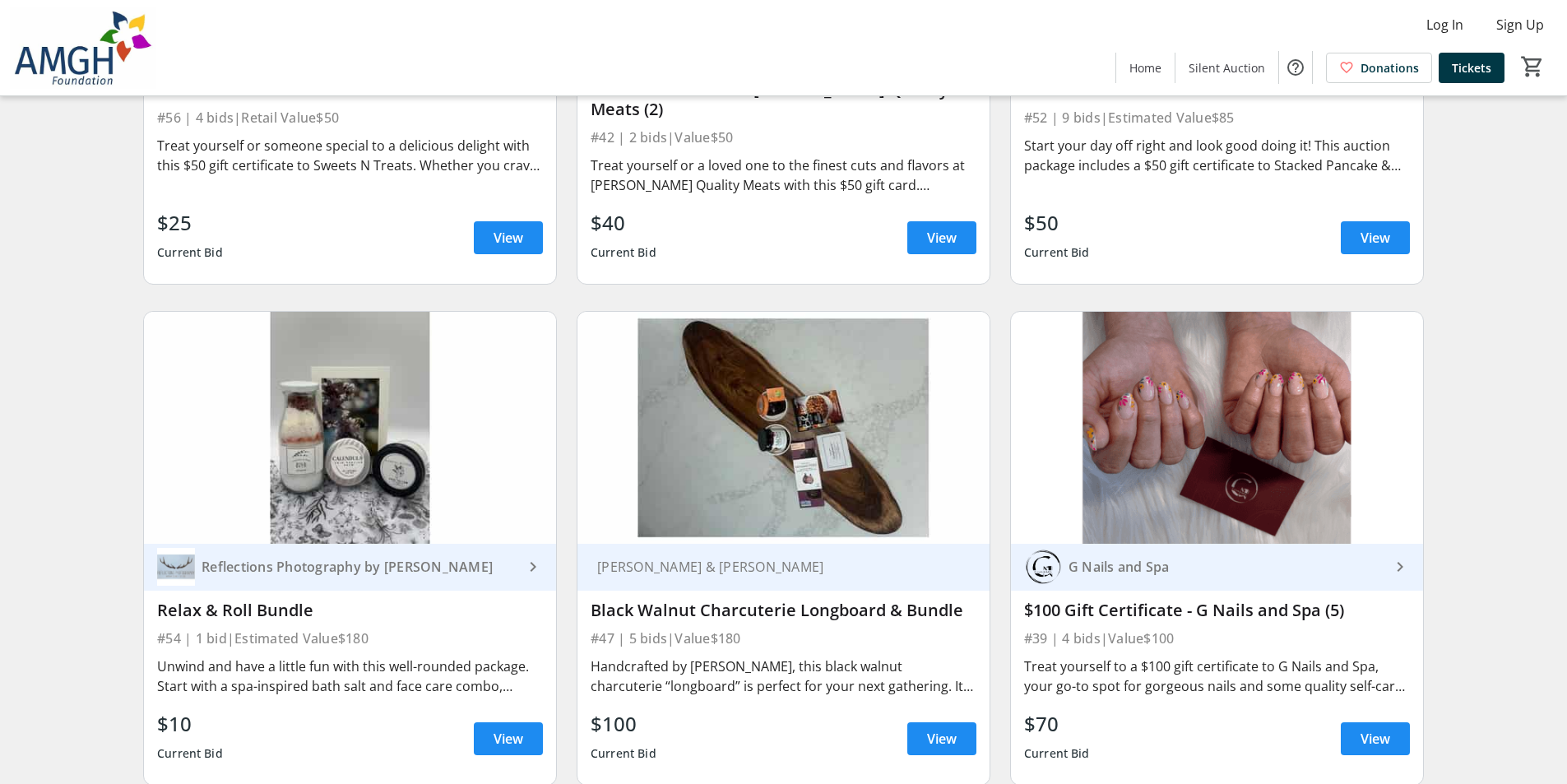
scroll to position [8686, 0]
